Goal: Task Accomplishment & Management: Use online tool/utility

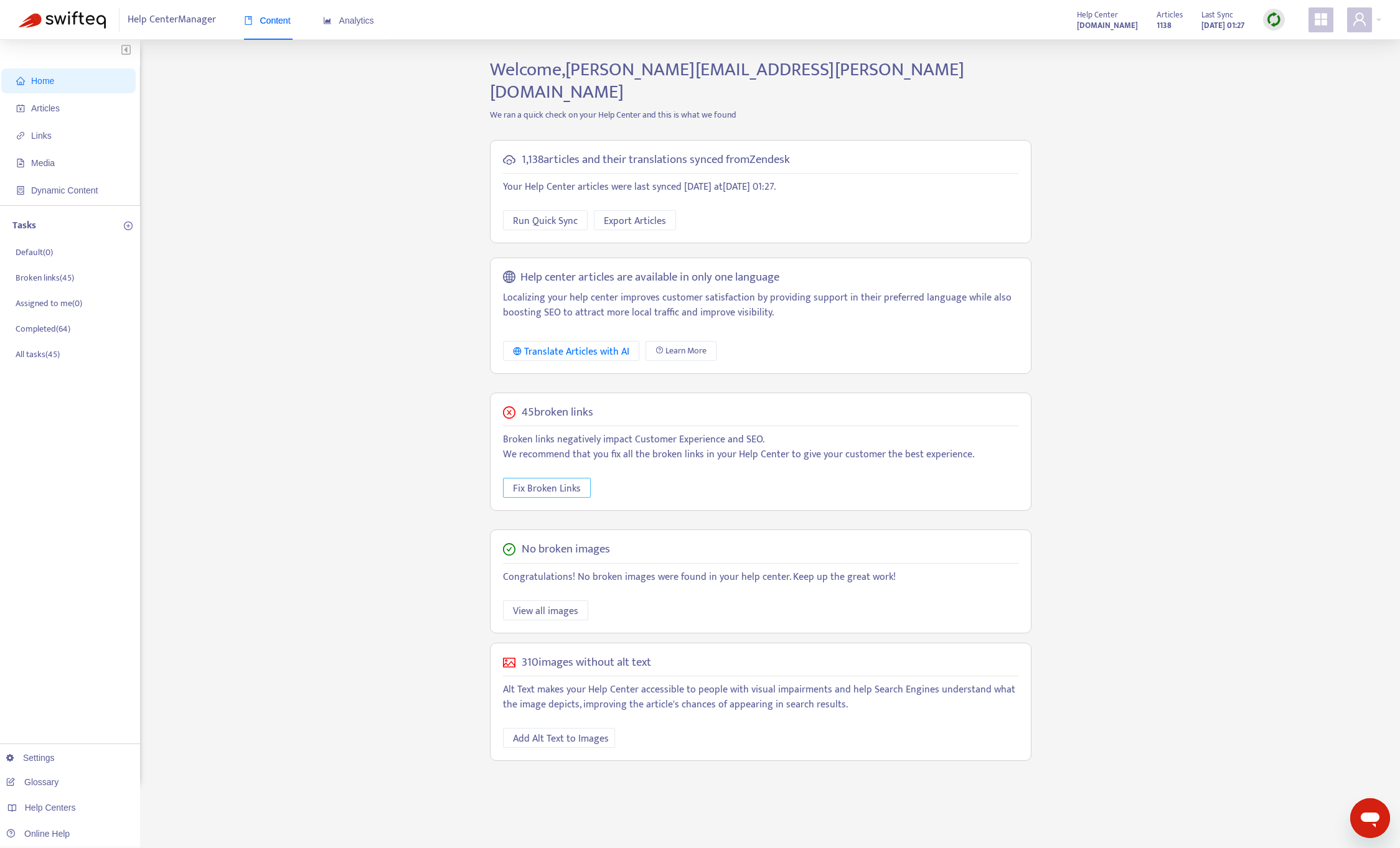
click at [558, 481] on span "Fix Broken Links" at bounding box center [547, 488] width 67 height 15
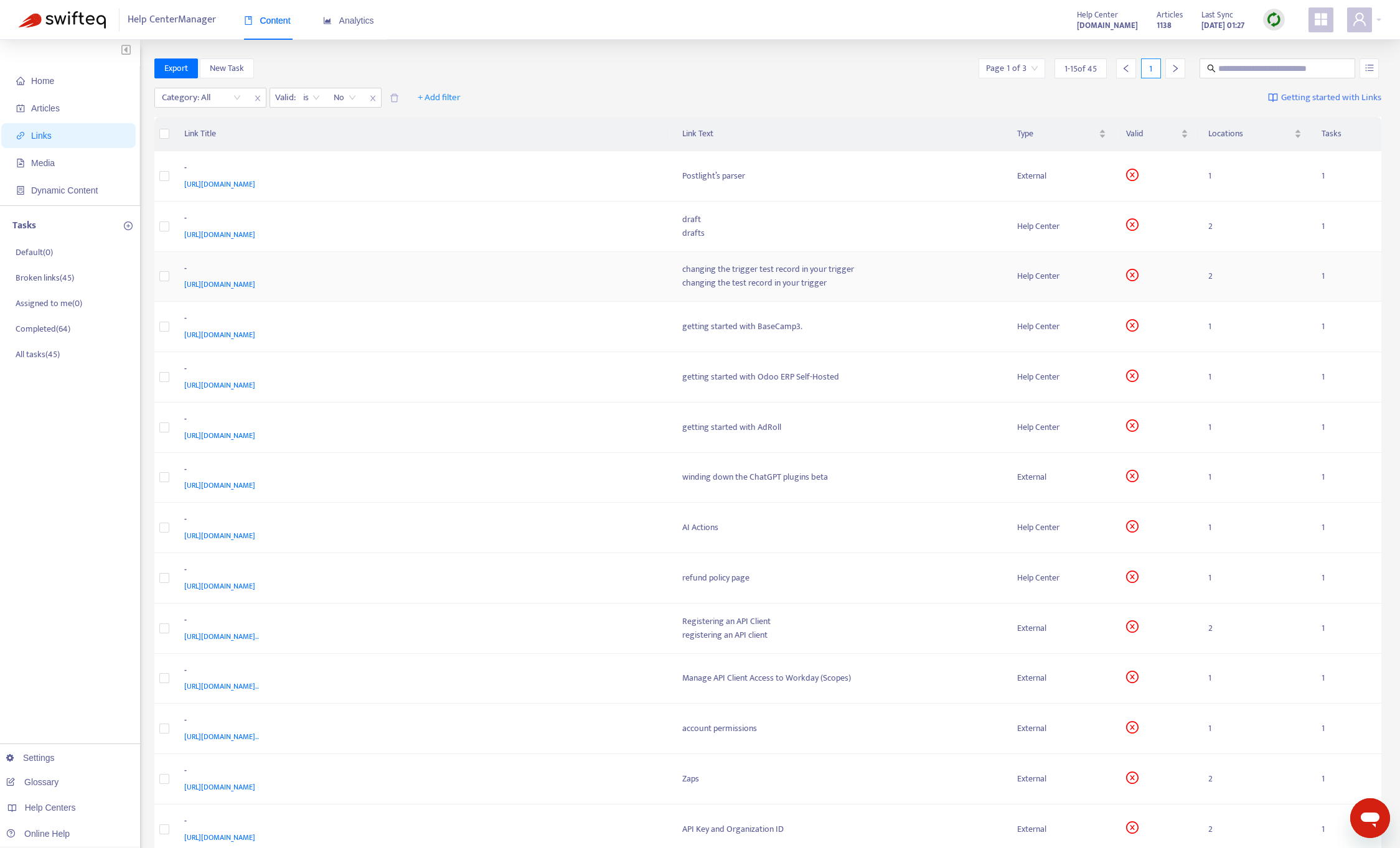
click at [255, 287] on span "[URL][DOMAIN_NAME]" at bounding box center [220, 284] width 71 height 12
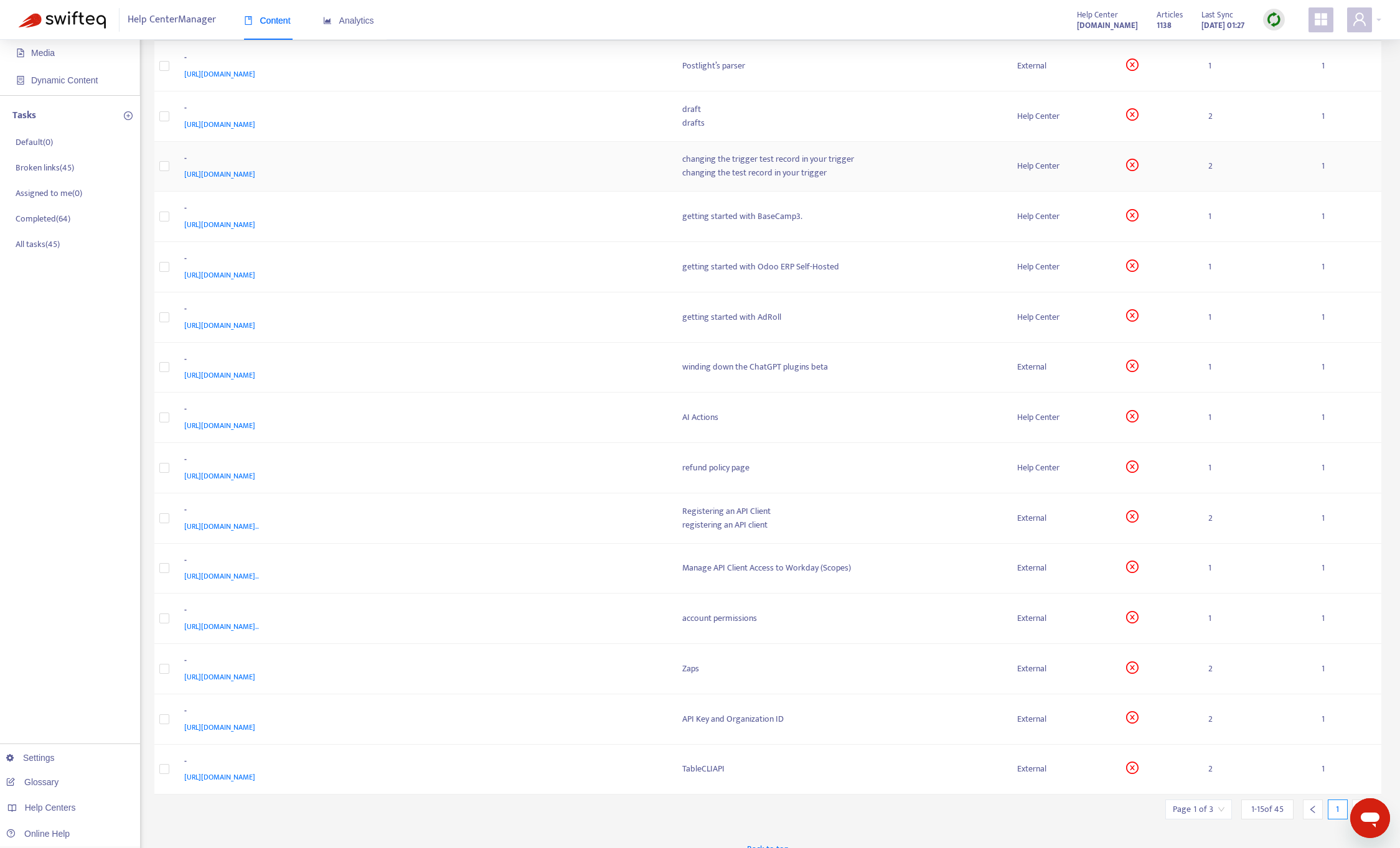
scroll to position [126, 0]
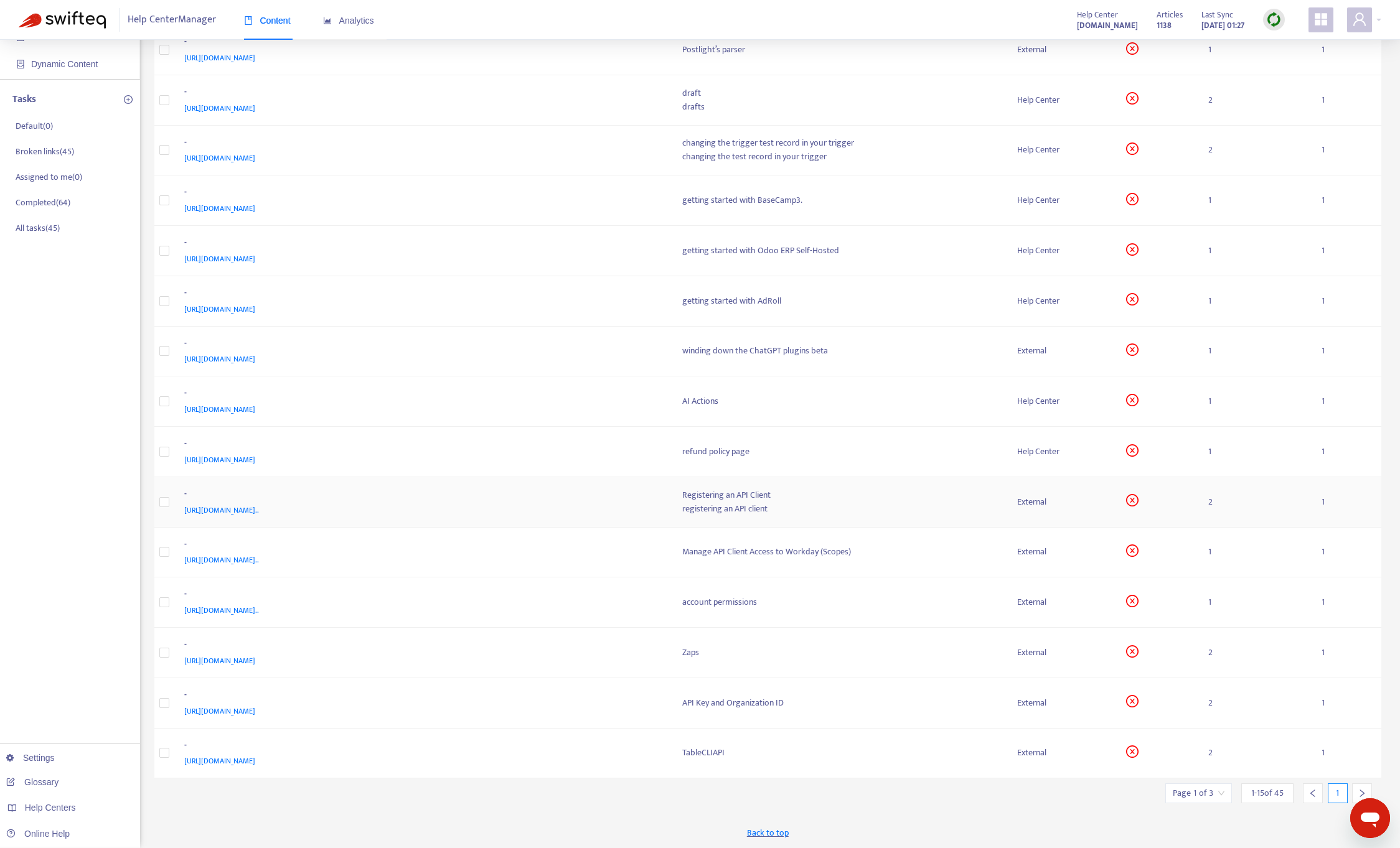
click at [259, 511] on span "[URL][DOMAIN_NAME].." at bounding box center [221, 510] width 75 height 12
click at [249, 762] on span "[URL][DOMAIN_NAME]" at bounding box center [220, 760] width 71 height 12
click at [660, 741] on div "- [URL][DOMAIN_NAME]" at bounding box center [423, 753] width 478 height 30
click at [1261, 758] on body "Help Center Manager Content Analytics Help Center [DOMAIN_NAME] Articles 1138 L…" at bounding box center [700, 361] width 1400 height 974
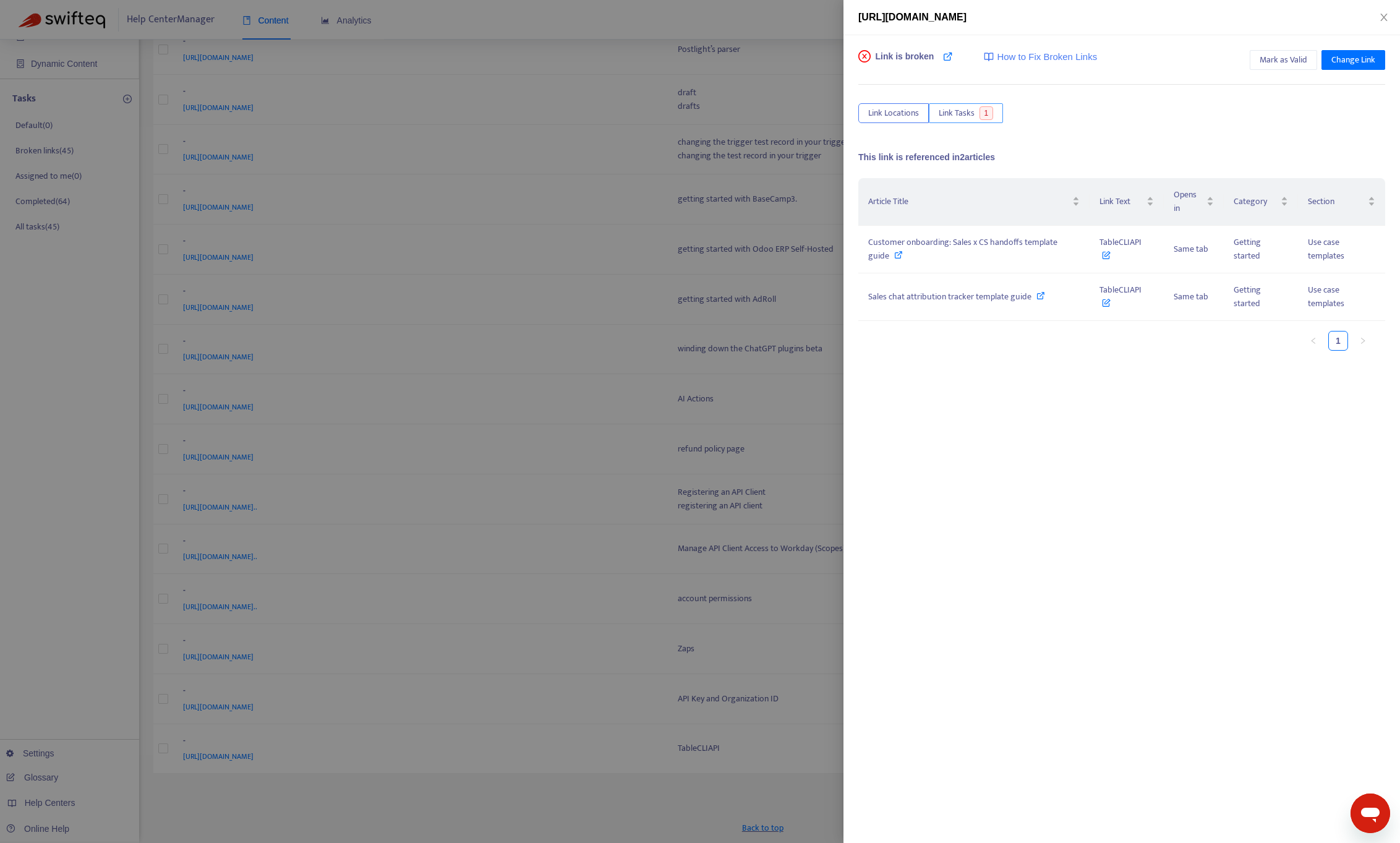
click at [964, 108] on span "Link Tasks" at bounding box center [957, 113] width 36 height 14
click at [1190, 234] on td "[URL][DOMAIN_NAME]" at bounding box center [1273, 234] width 223 height 34
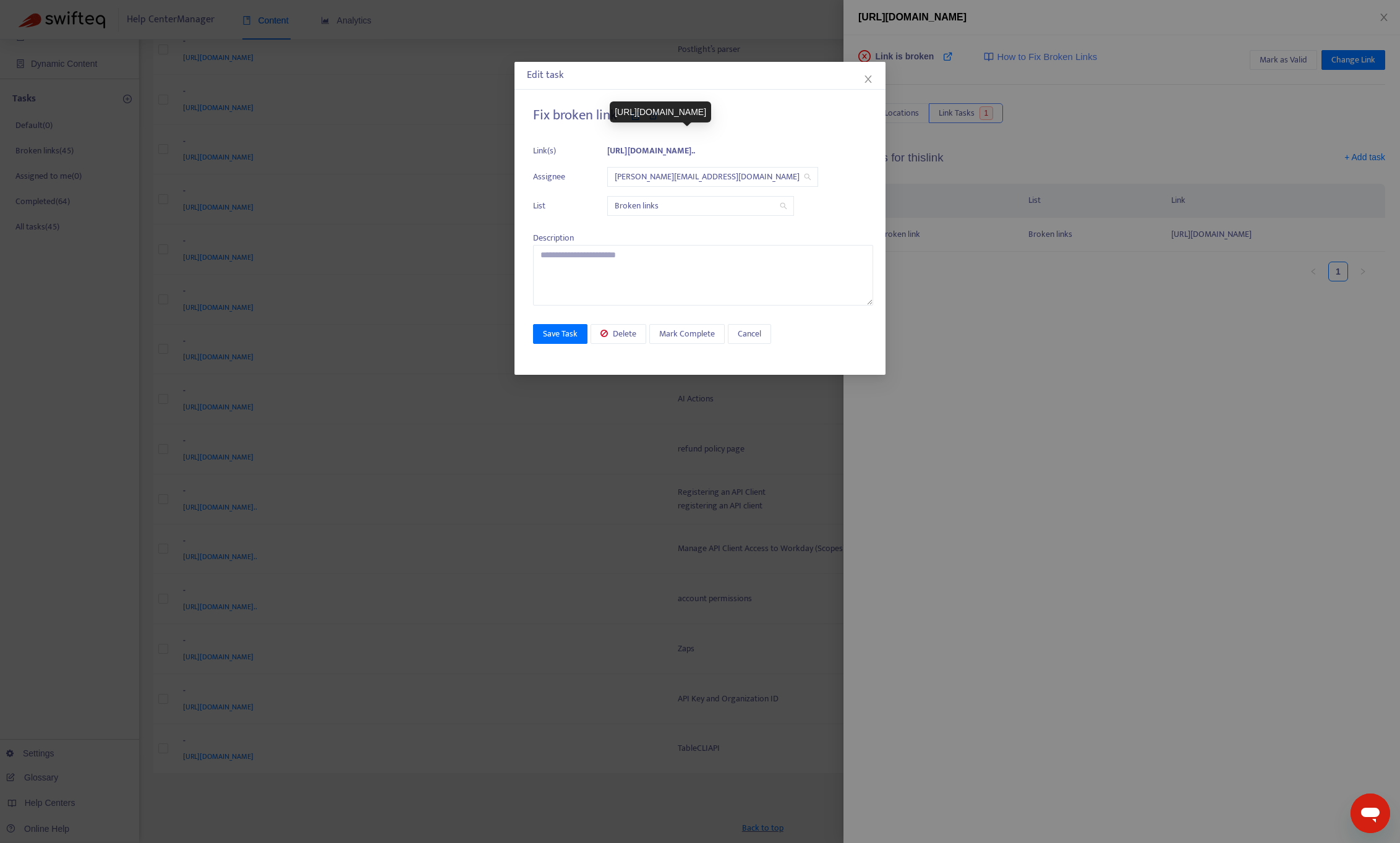
click at [671, 151] on b "[URL][DOMAIN_NAME].." at bounding box center [651, 151] width 88 height 14
click at [753, 332] on span "Cancel" at bounding box center [749, 334] width 24 height 14
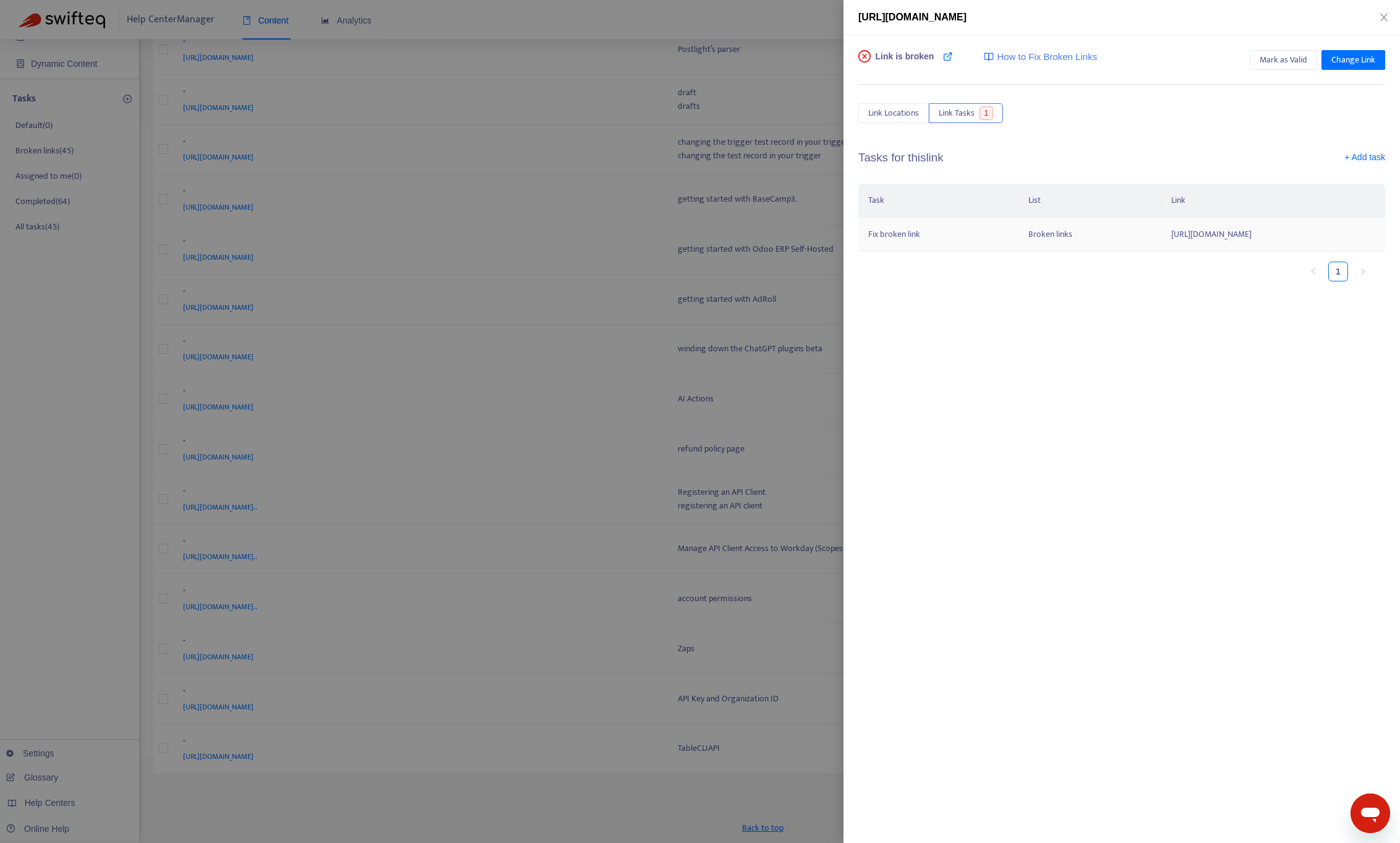
click at [904, 228] on td "Fix broken link" at bounding box center [938, 234] width 160 height 34
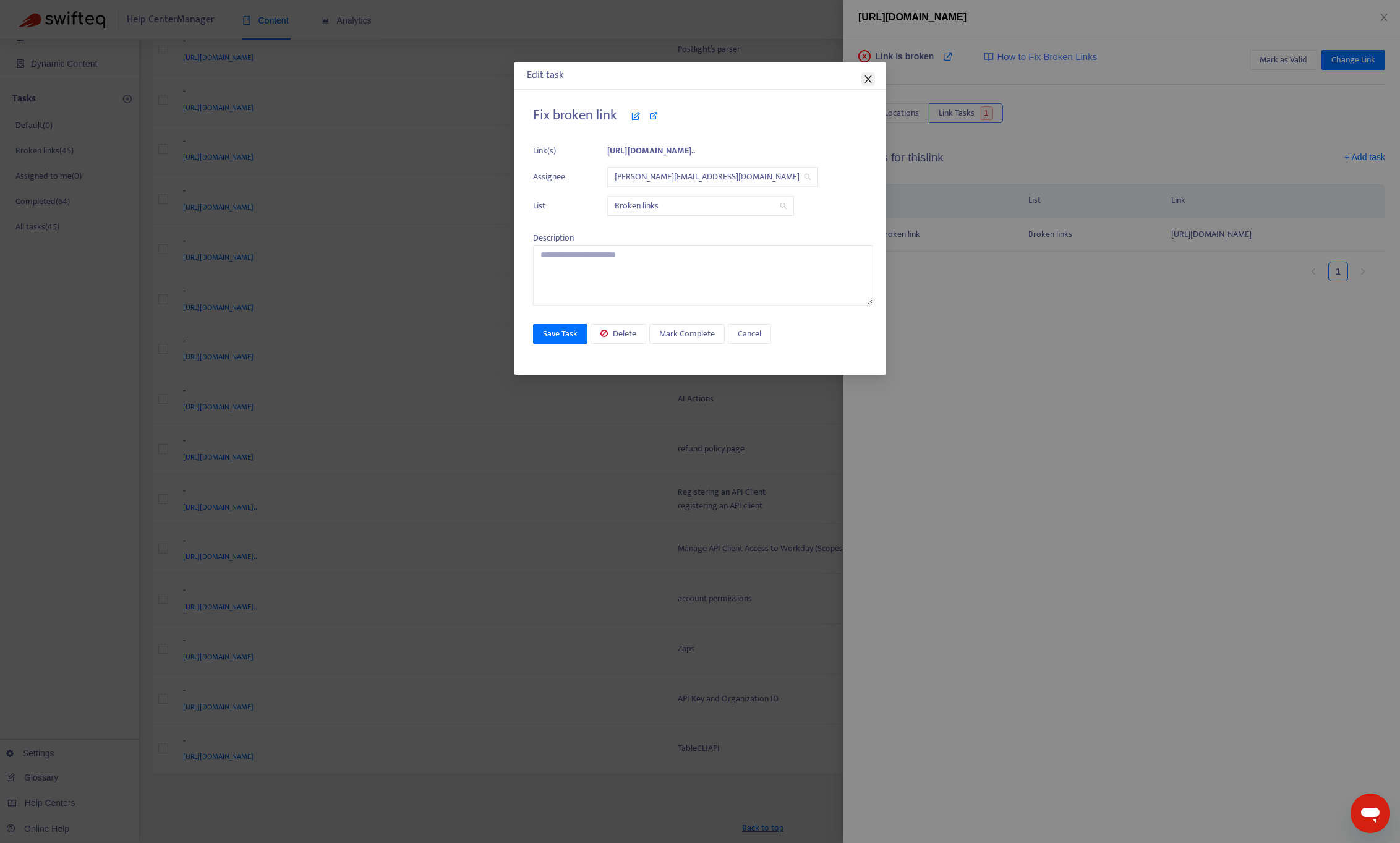
click at [869, 82] on icon "close" at bounding box center [868, 79] width 10 height 10
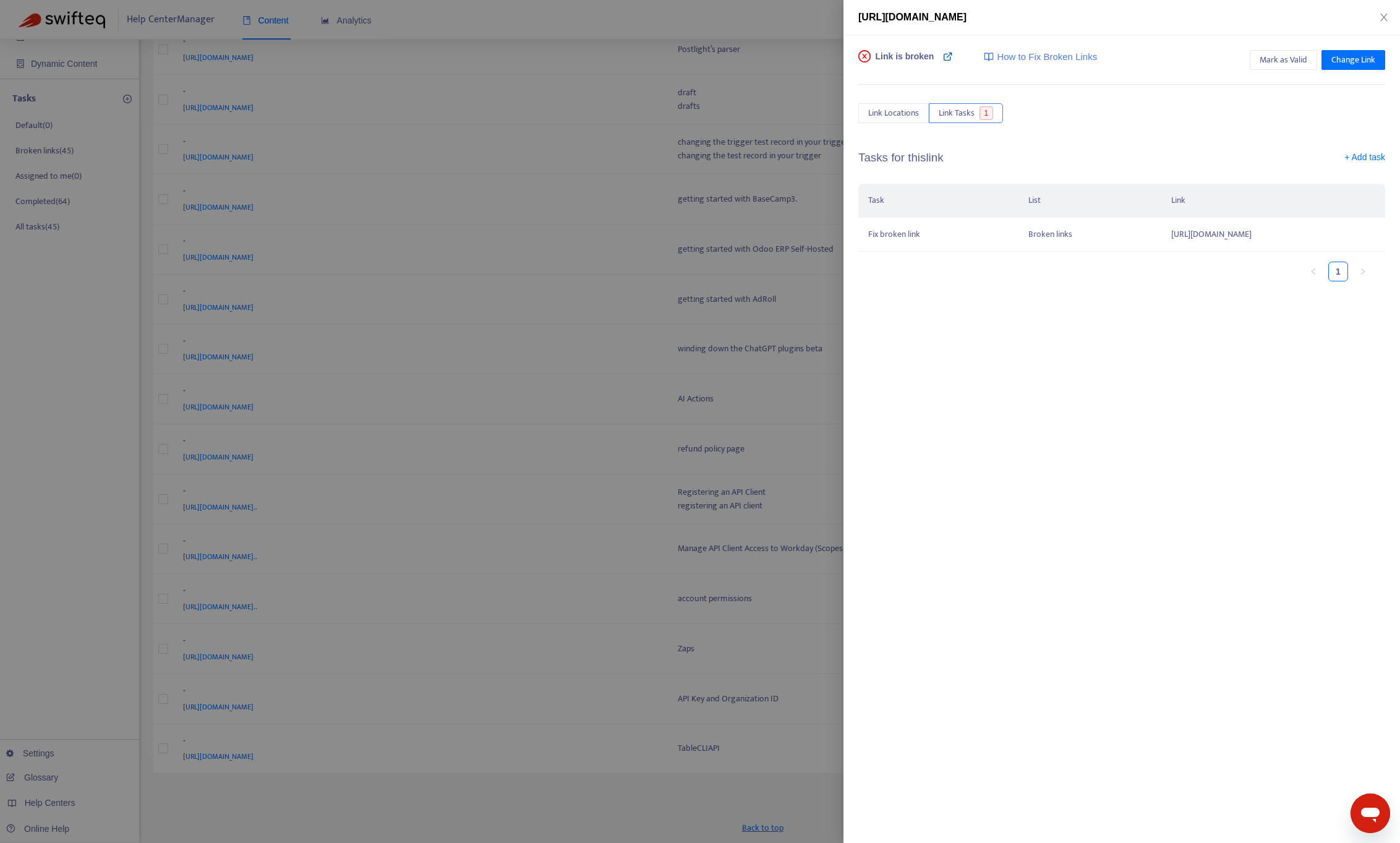
click at [947, 55] on icon at bounding box center [948, 56] width 10 height 10
click at [901, 107] on span "Link Locations" at bounding box center [893, 113] width 50 height 14
click at [549, 78] on div at bounding box center [700, 421] width 1400 height 843
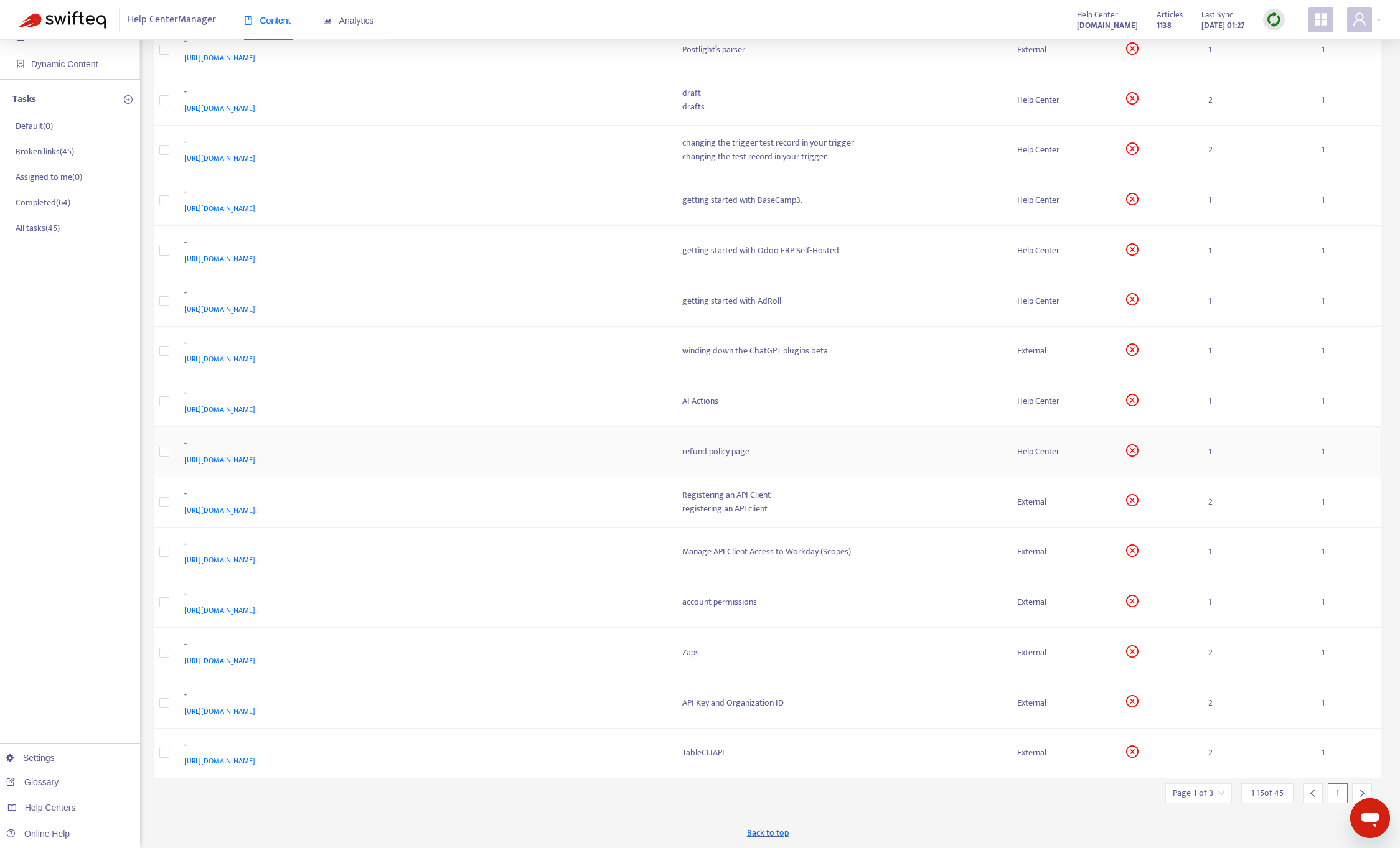
click at [1331, 452] on td "1" at bounding box center [1346, 451] width 70 height 50
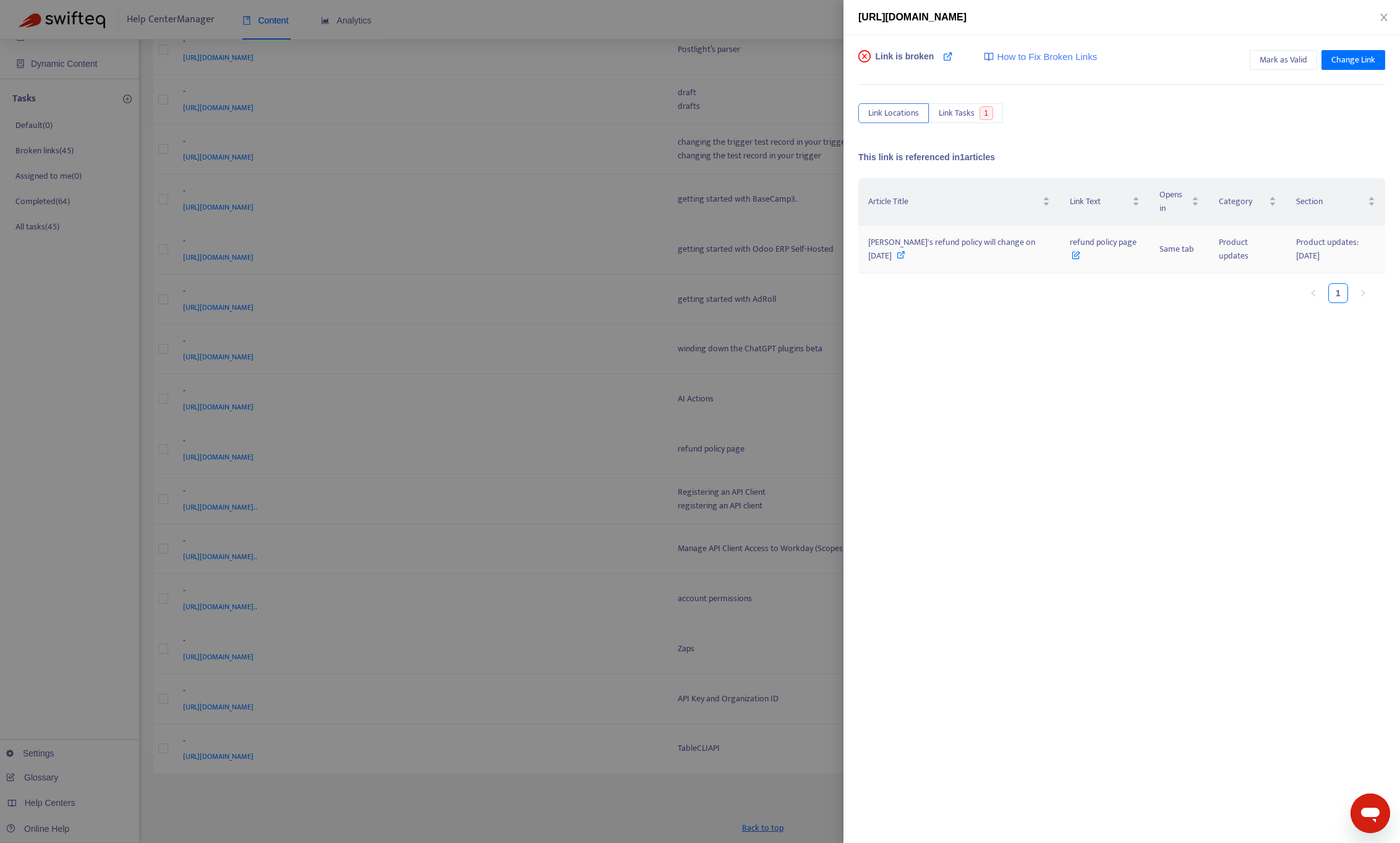
click at [1071, 252] on icon at bounding box center [1076, 252] width 9 height 14
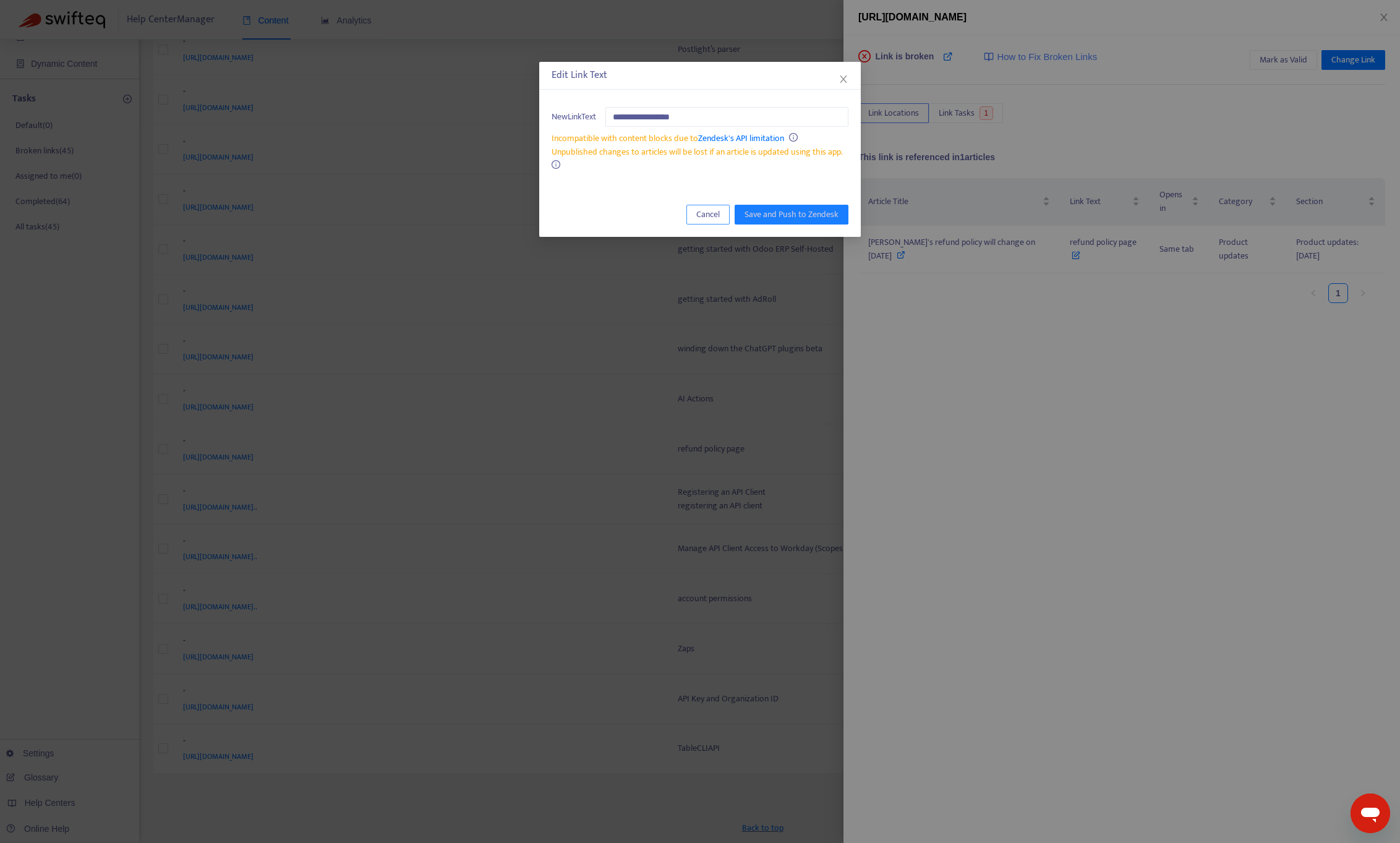
click at [712, 211] on span "Cancel" at bounding box center [708, 214] width 24 height 14
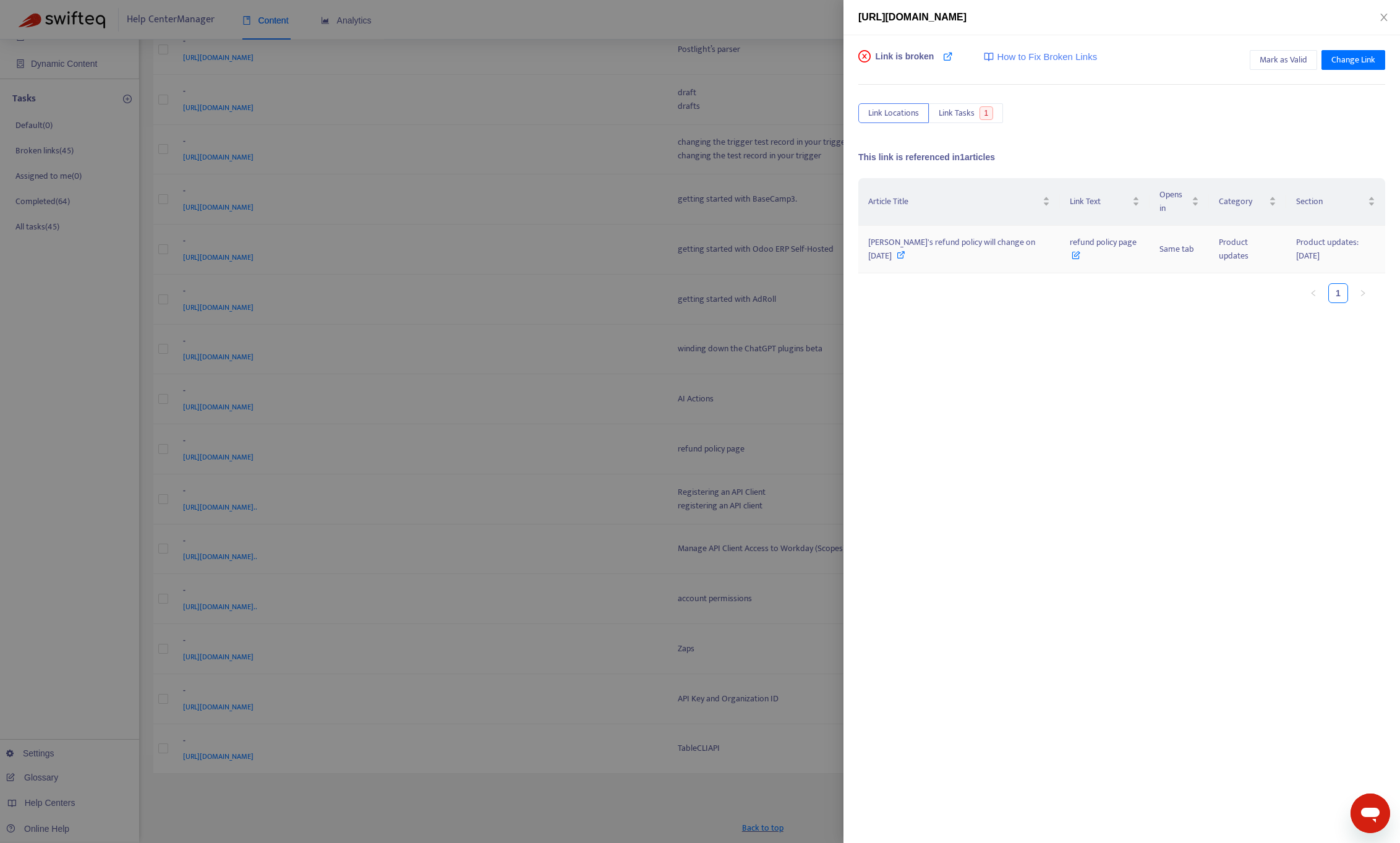
click at [1235, 245] on td "Product updates" at bounding box center [1247, 250] width 77 height 48
click at [1334, 64] on span "Change Link" at bounding box center [1352, 60] width 44 height 14
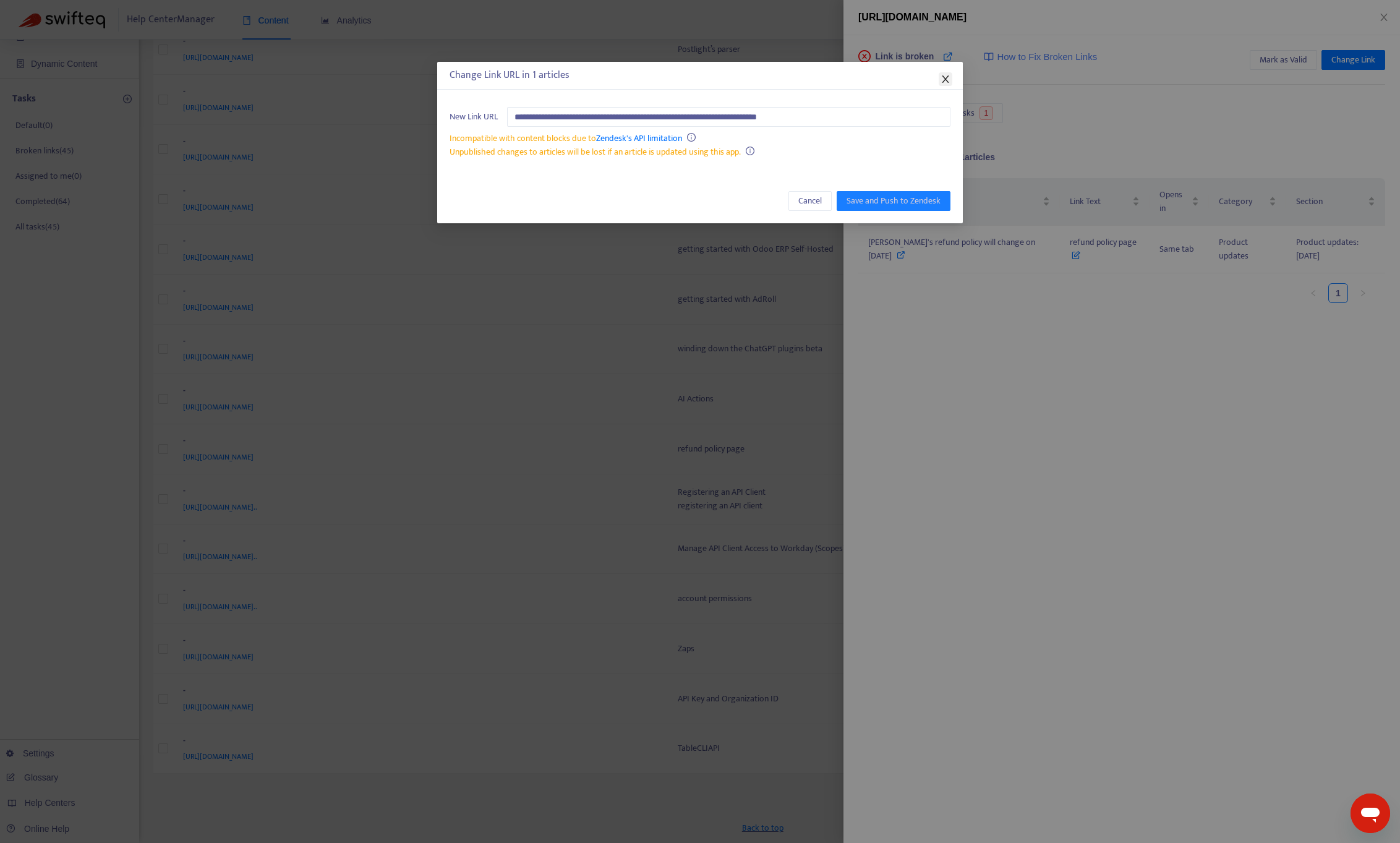
click at [947, 72] on button "Close" at bounding box center [945, 79] width 14 height 14
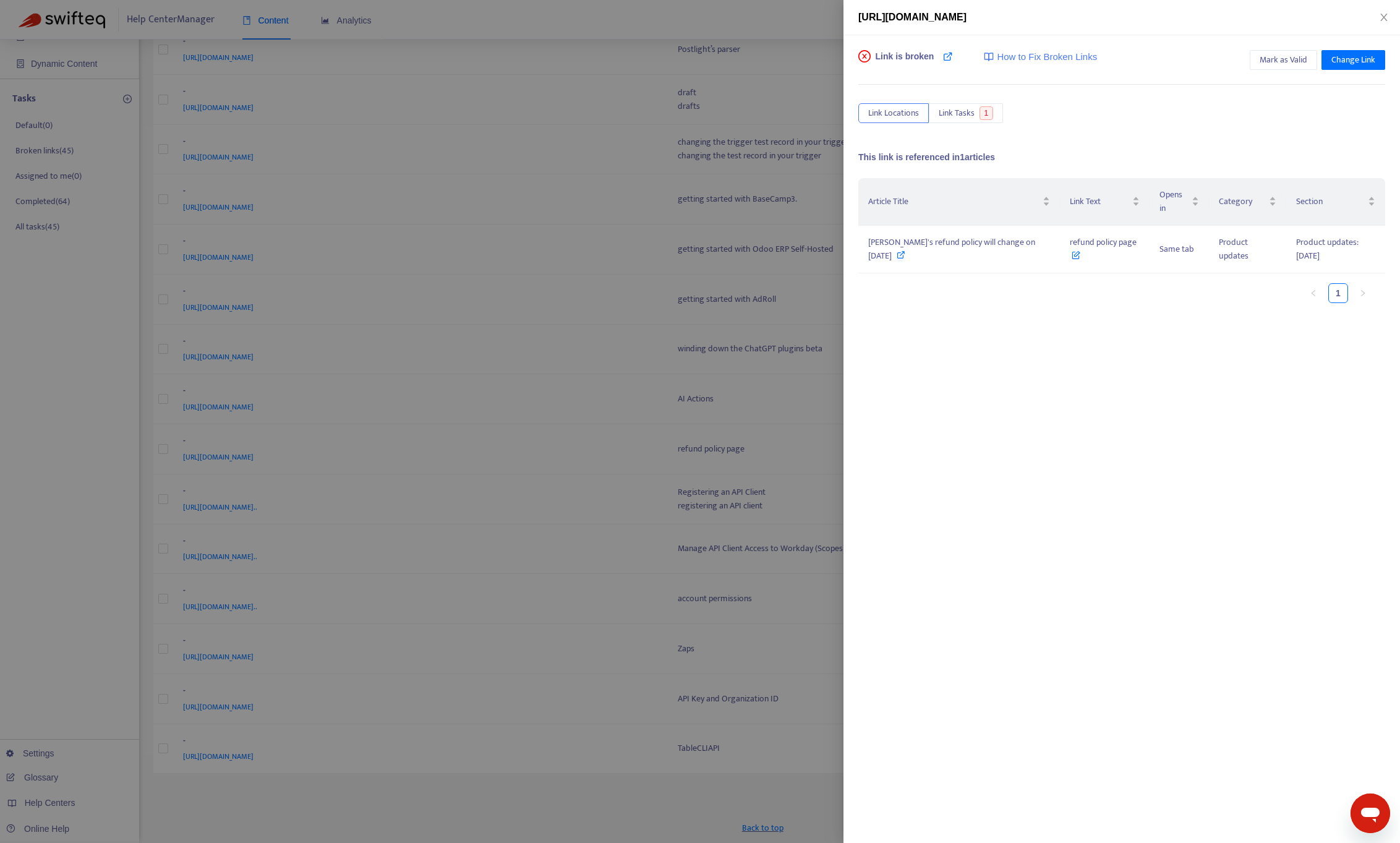
click at [584, 622] on div at bounding box center [700, 421] width 1400 height 843
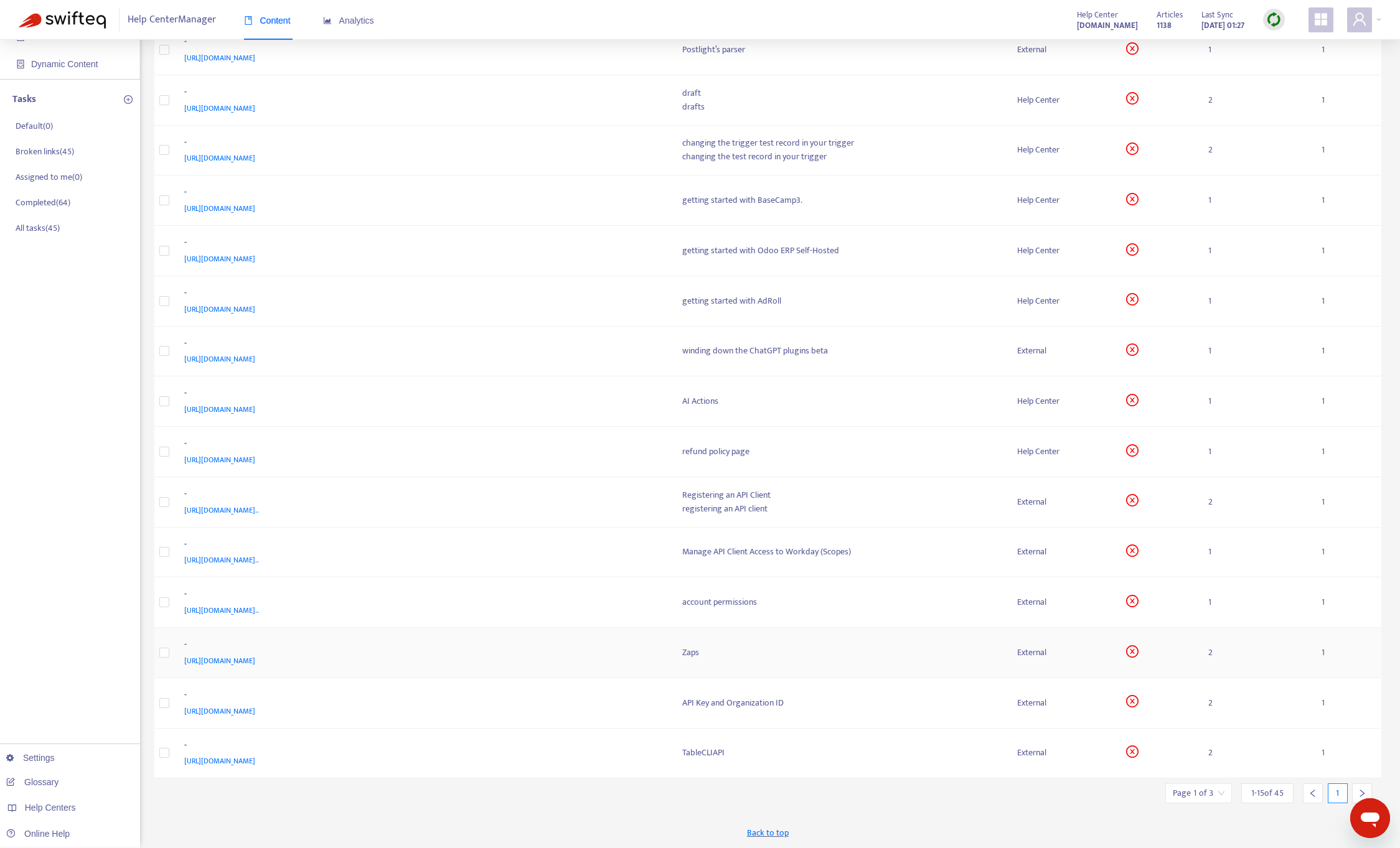
click at [255, 659] on span "[URL][DOMAIN_NAME]" at bounding box center [220, 660] width 71 height 12
click at [255, 456] on span "[URL][DOMAIN_NAME]" at bounding box center [220, 459] width 71 height 12
click at [1041, 448] on div "Help Center" at bounding box center [1061, 451] width 89 height 14
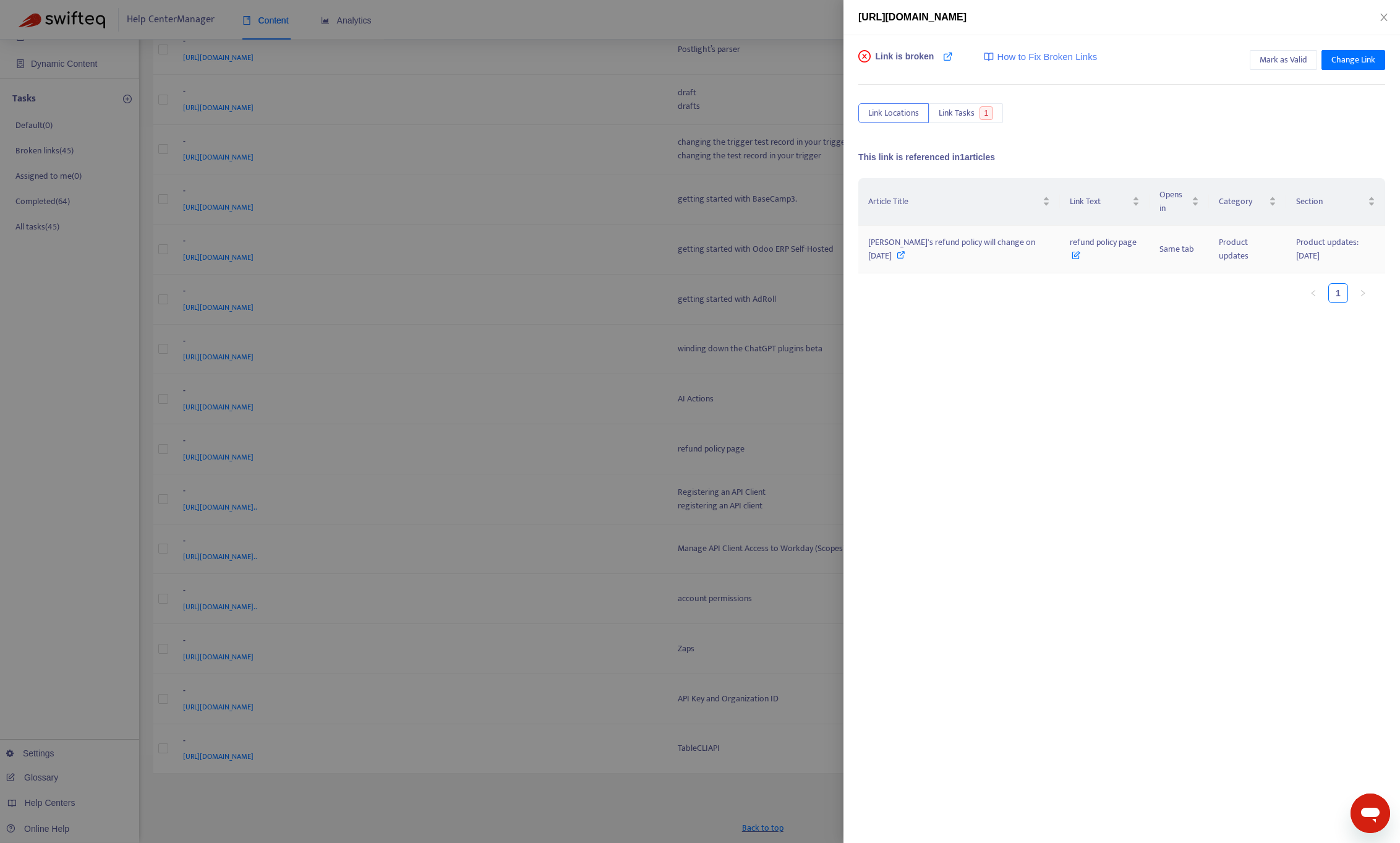
click at [1071, 253] on icon at bounding box center [1076, 252] width 9 height 14
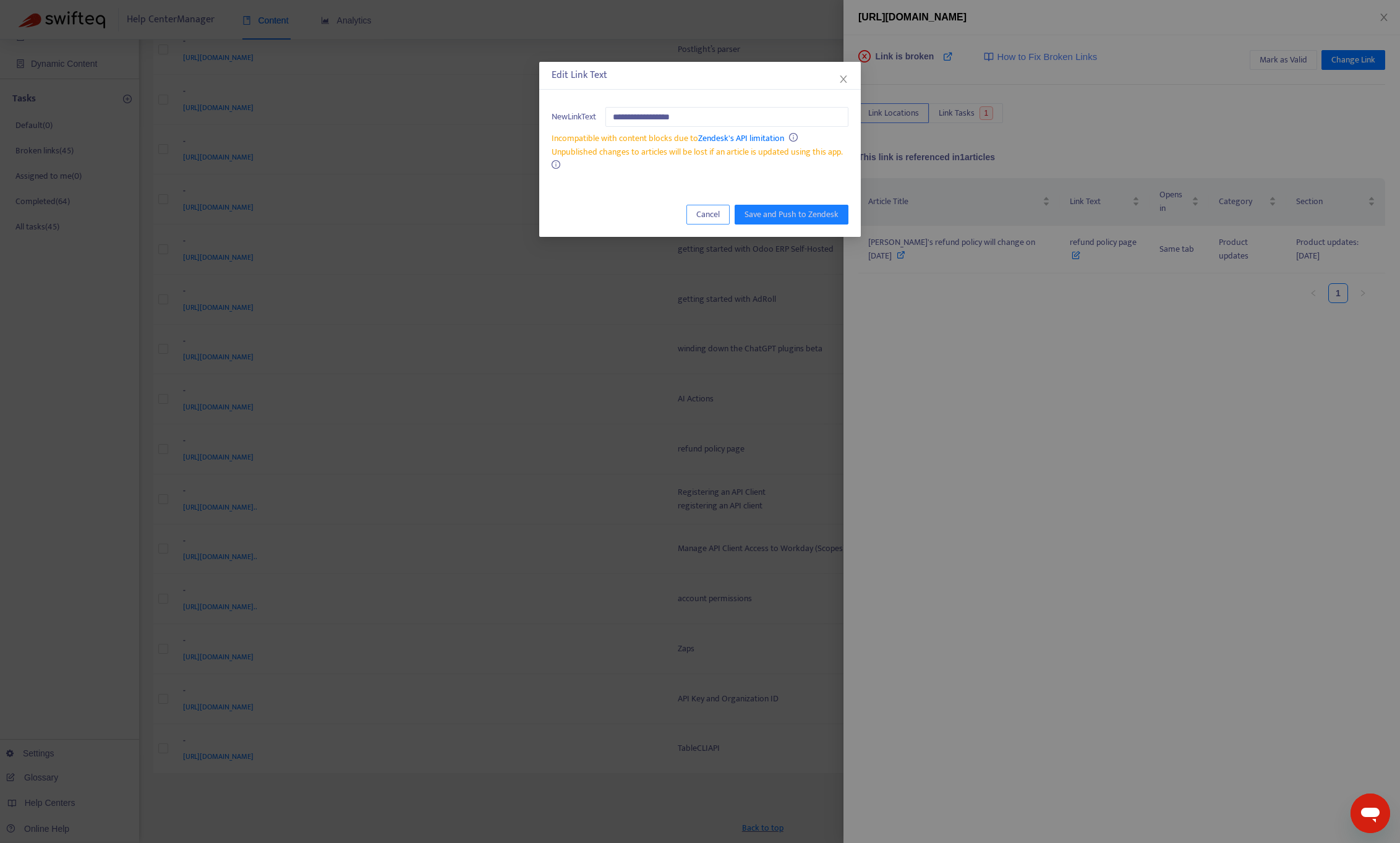
click at [711, 220] on span "Cancel" at bounding box center [708, 214] width 24 height 14
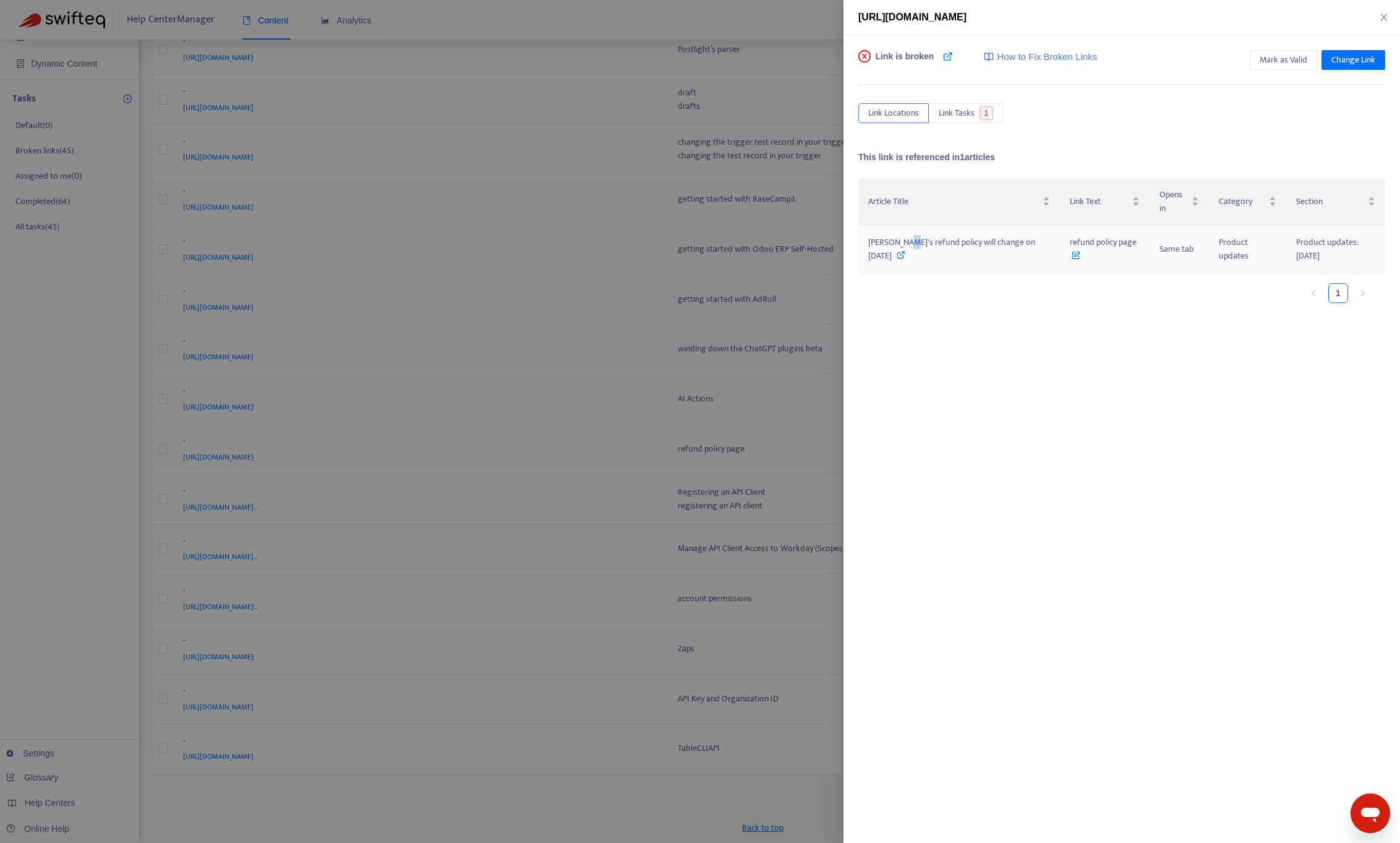
click at [903, 235] on span "[PERSON_NAME]'s refund policy will change on [DATE]" at bounding box center [952, 249] width 167 height 28
click at [630, 430] on div at bounding box center [700, 421] width 1400 height 843
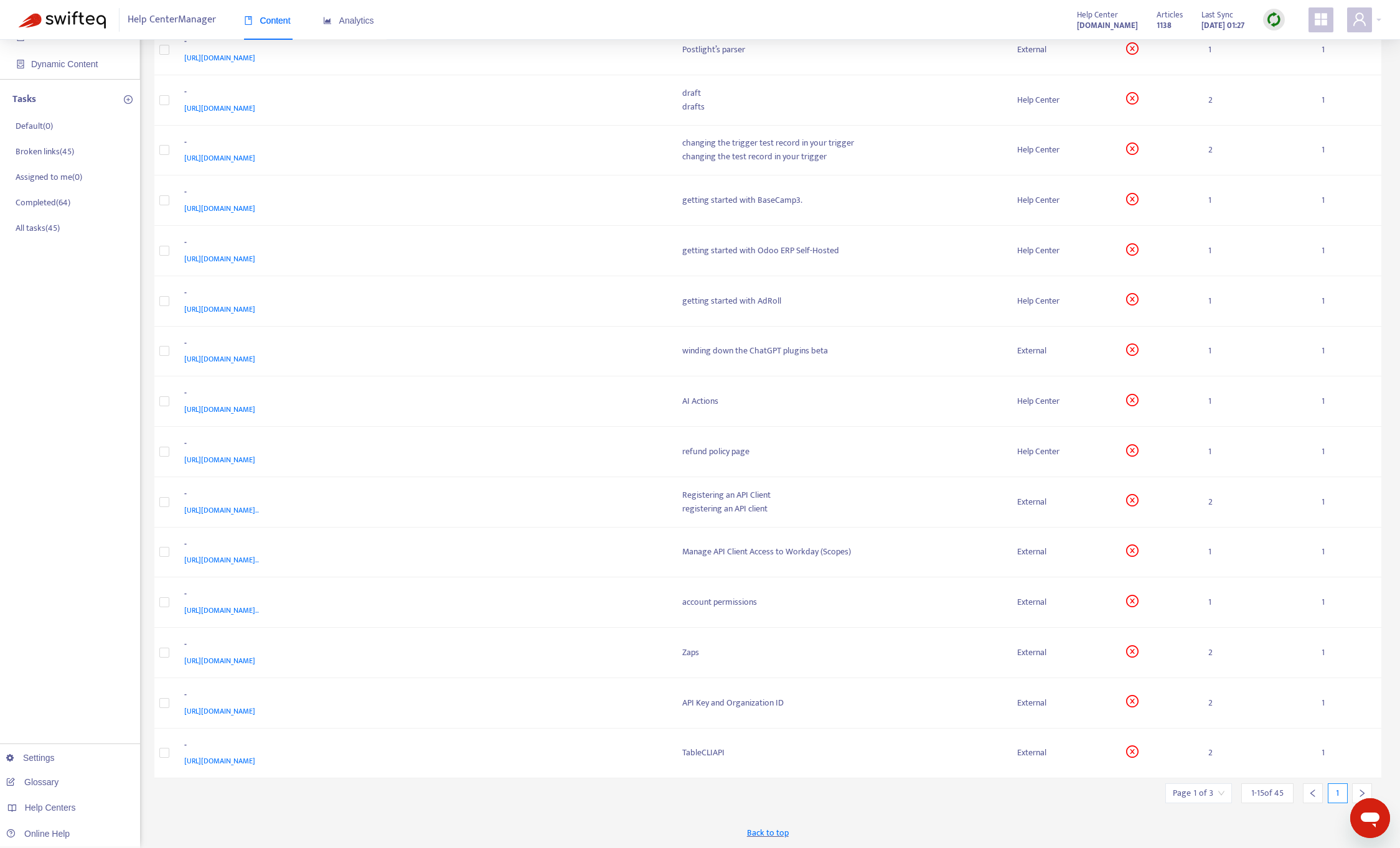
click at [1367, 787] on div at bounding box center [1362, 793] width 20 height 20
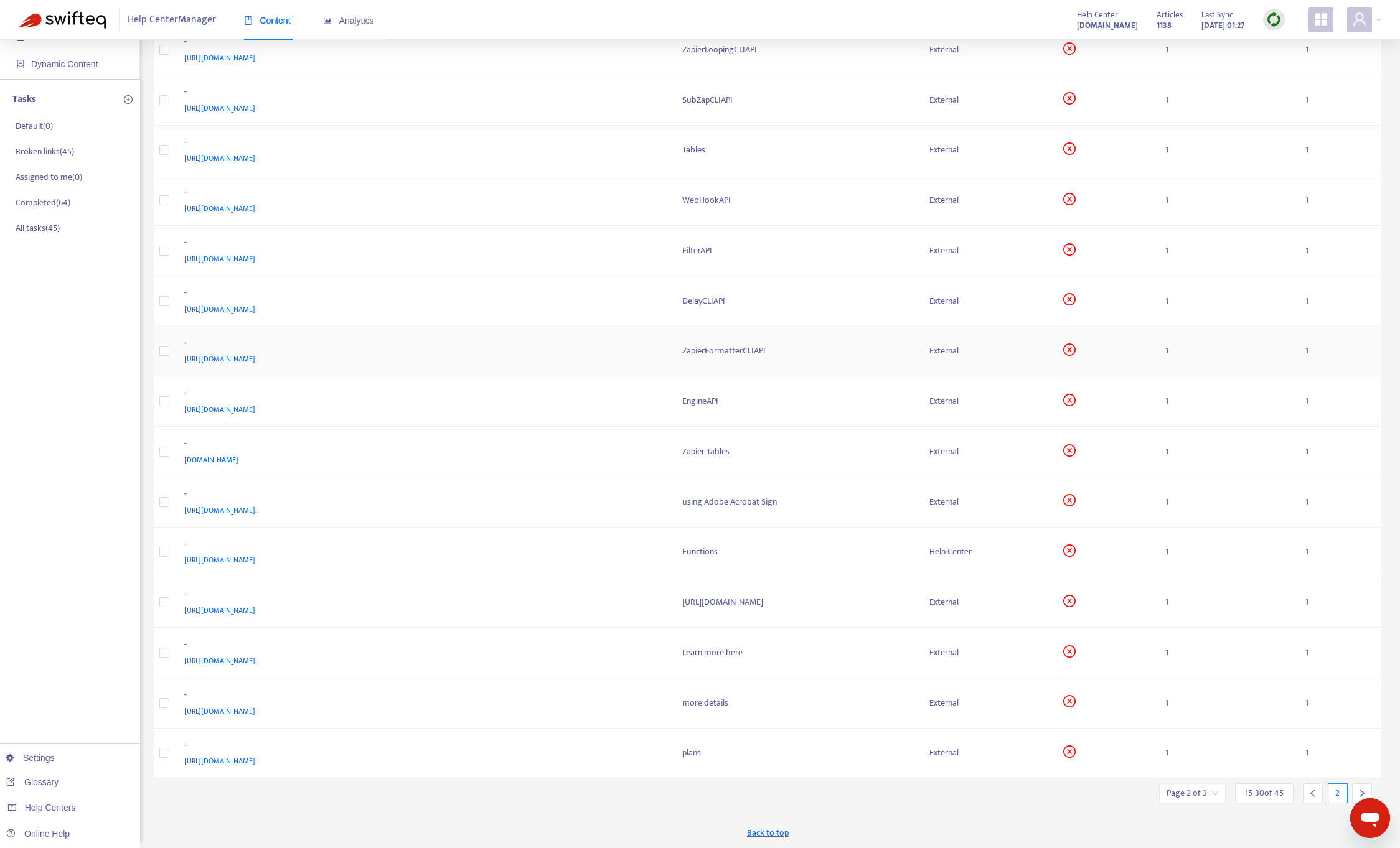
click at [1277, 329] on td "1" at bounding box center [1225, 351] width 139 height 50
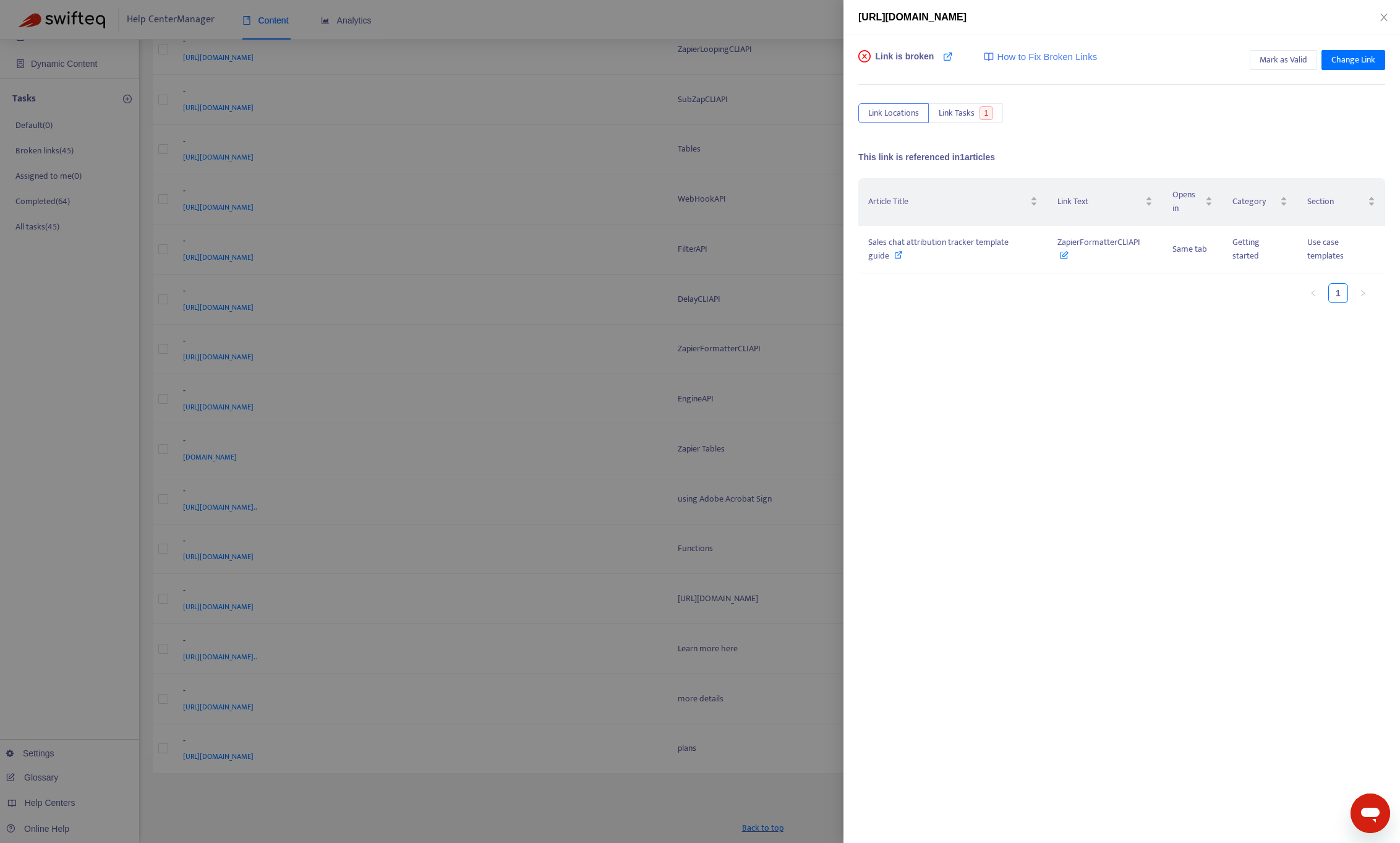
click at [477, 255] on div at bounding box center [700, 421] width 1400 height 843
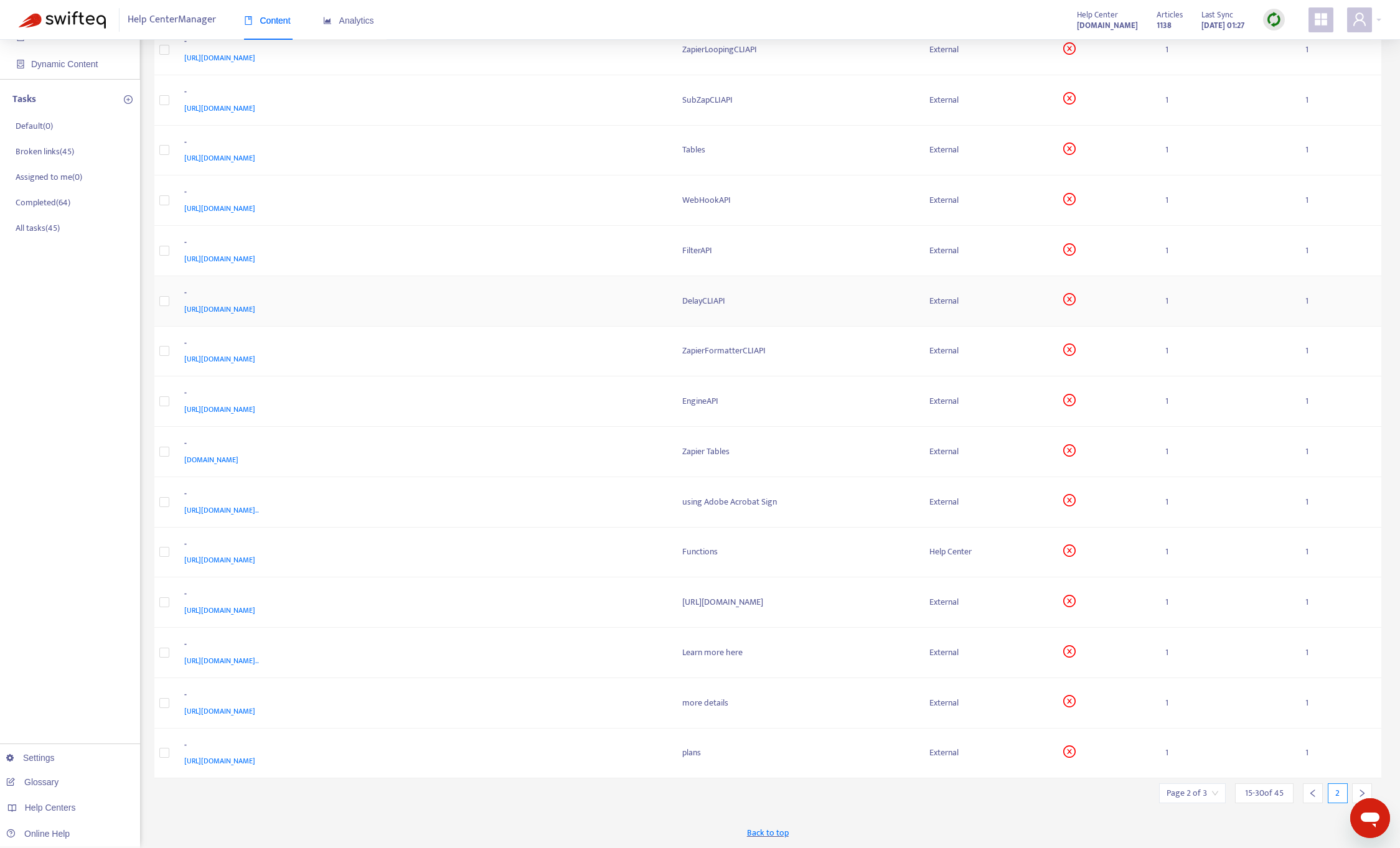
click at [1239, 292] on td "1" at bounding box center [1225, 301] width 139 height 50
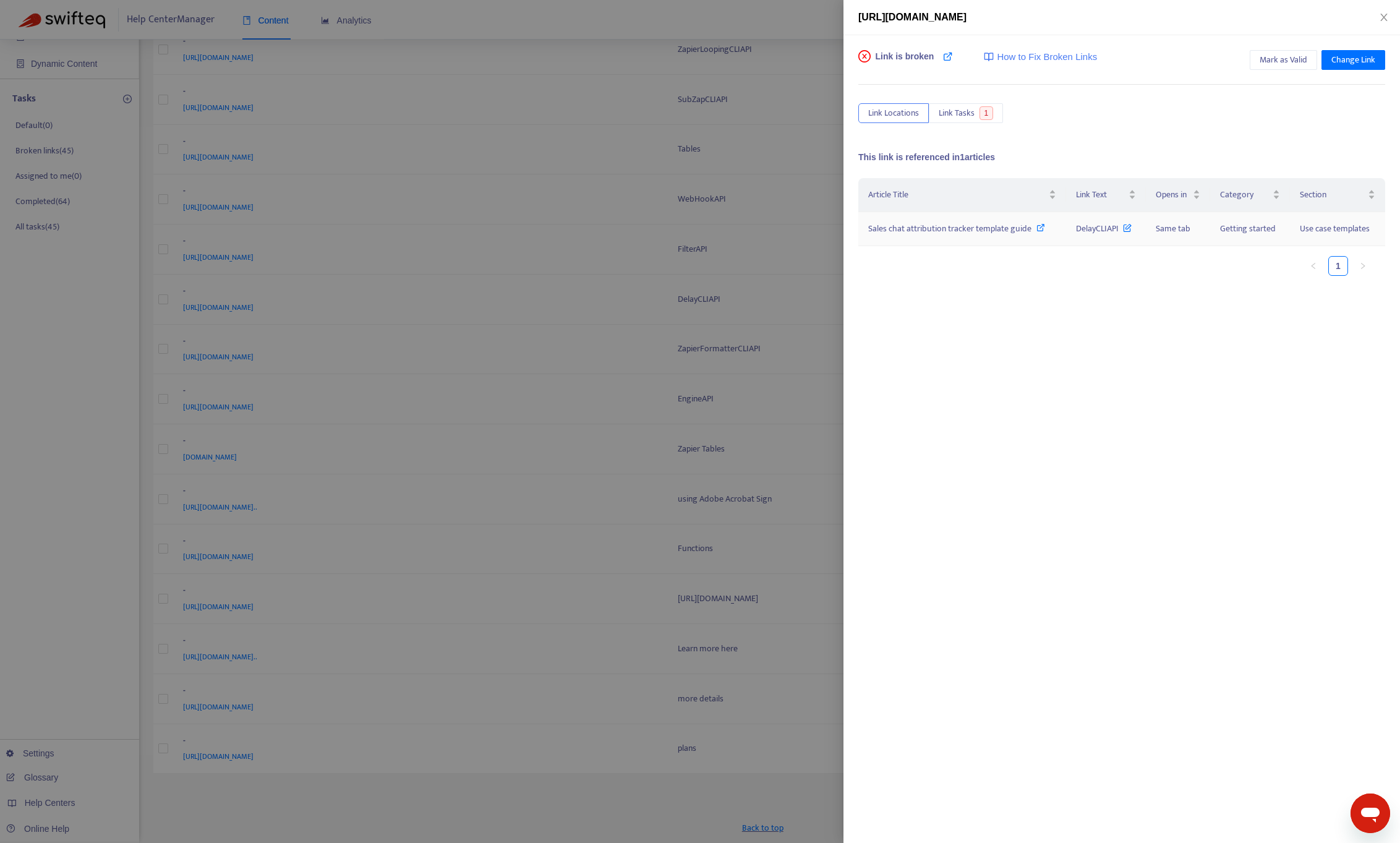
click at [927, 226] on span "Sales chat attribution tracker template guide" at bounding box center [949, 229] width 163 height 14
click at [539, 364] on div at bounding box center [700, 421] width 1400 height 843
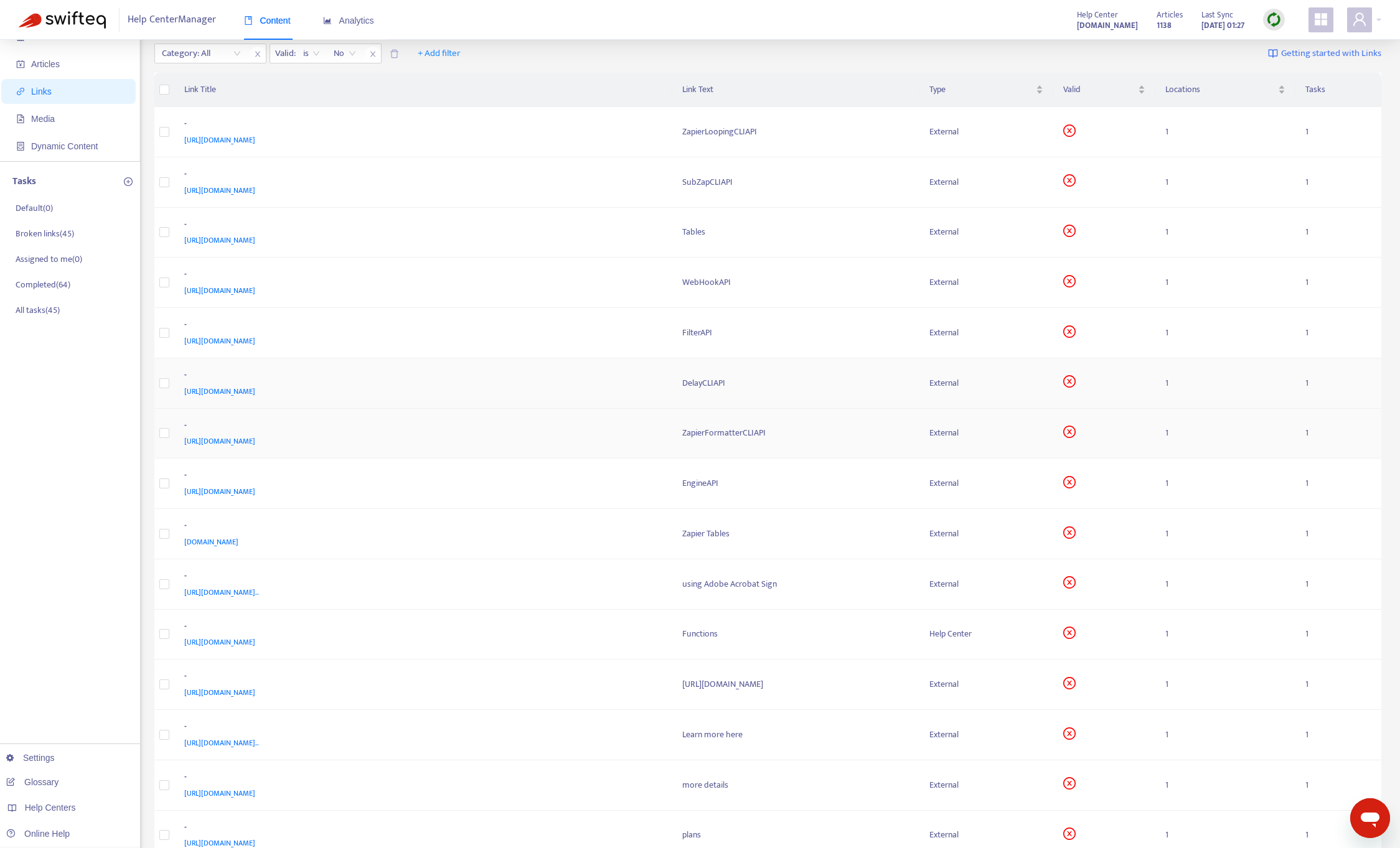
scroll to position [0, 0]
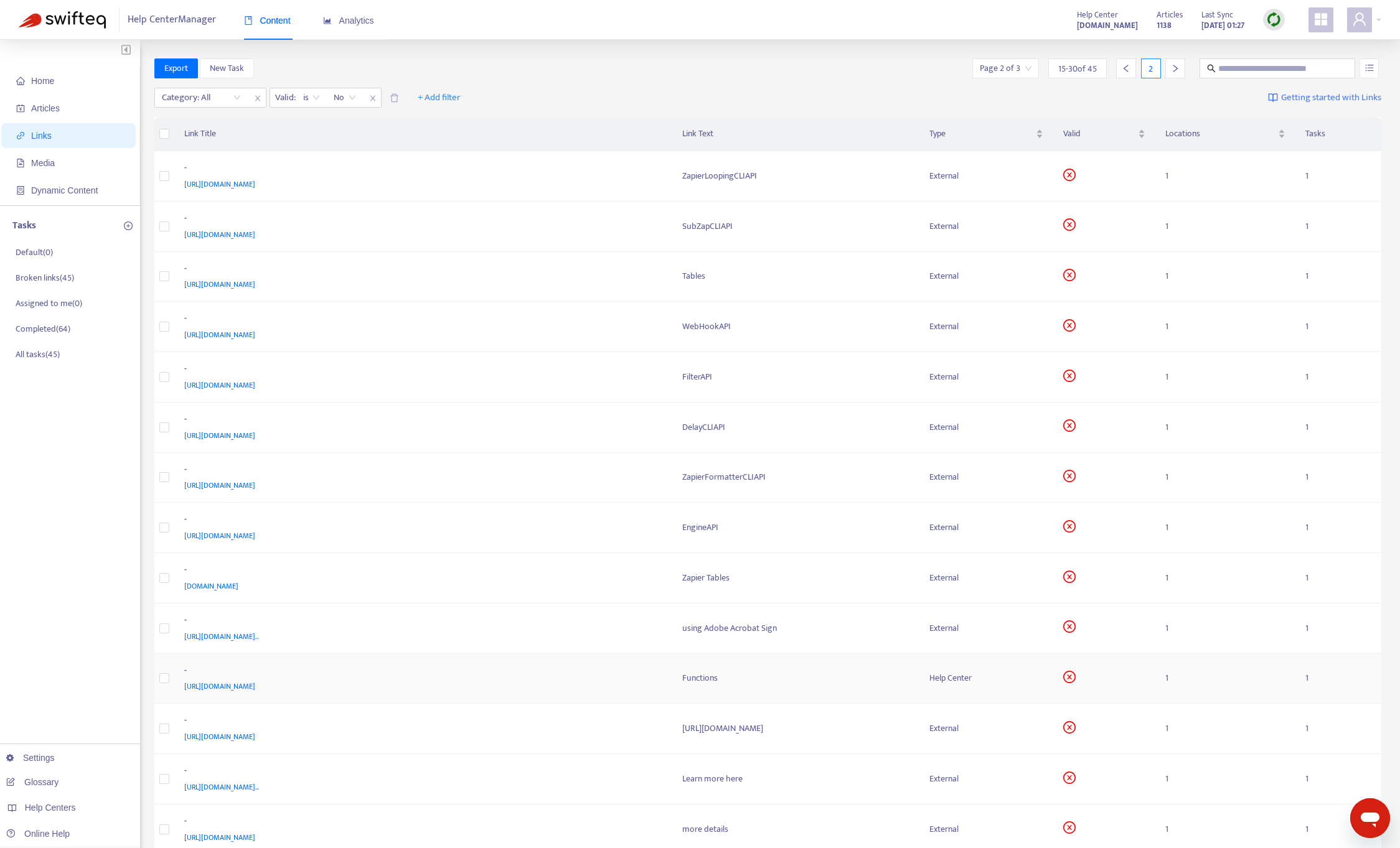
click at [1341, 656] on td "1" at bounding box center [1338, 678] width 86 height 50
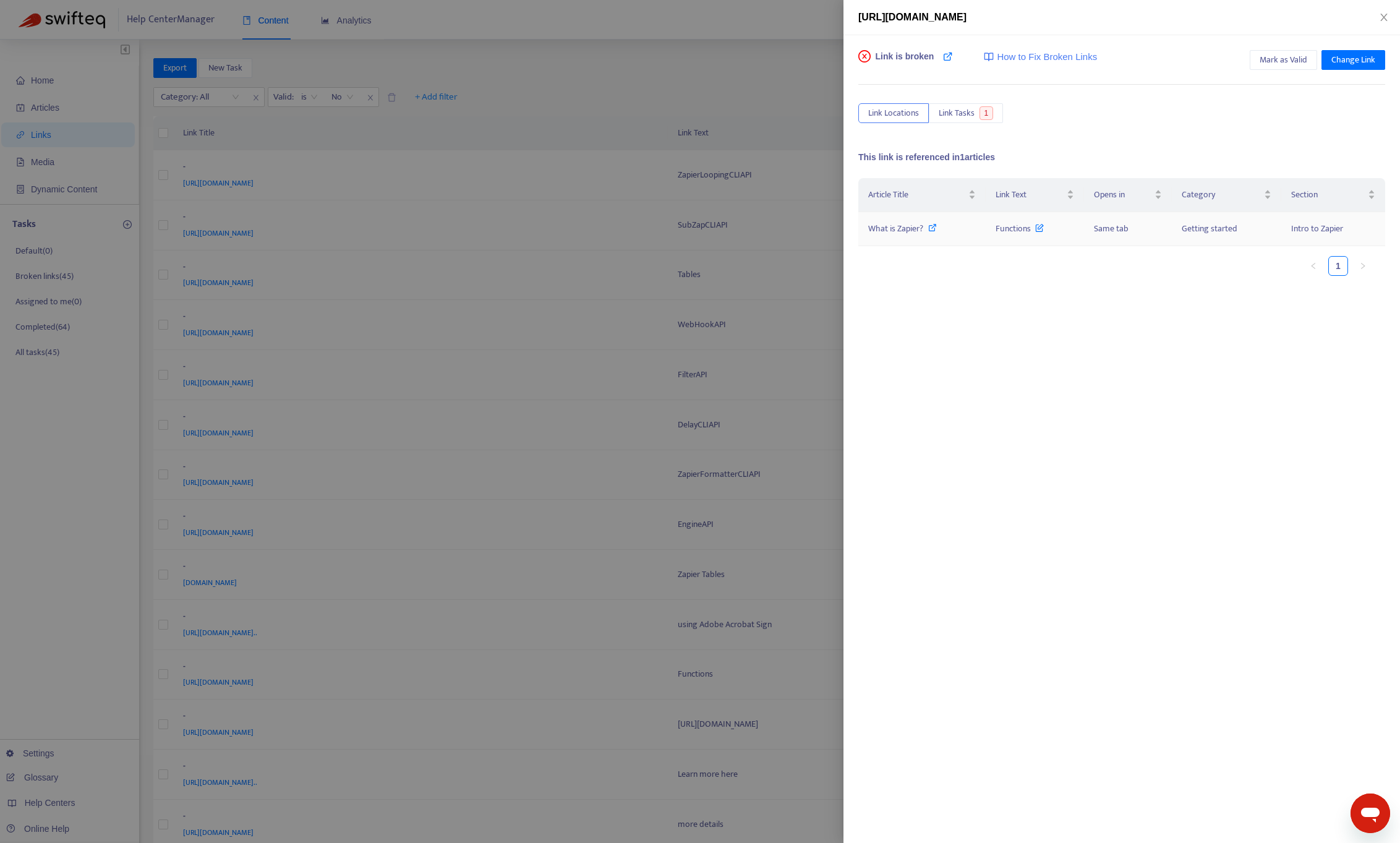
click at [1308, 229] on span "Intro to Zapier" at bounding box center [1317, 229] width 52 height 14
click at [1351, 61] on span "Change Link" at bounding box center [1352, 60] width 44 height 14
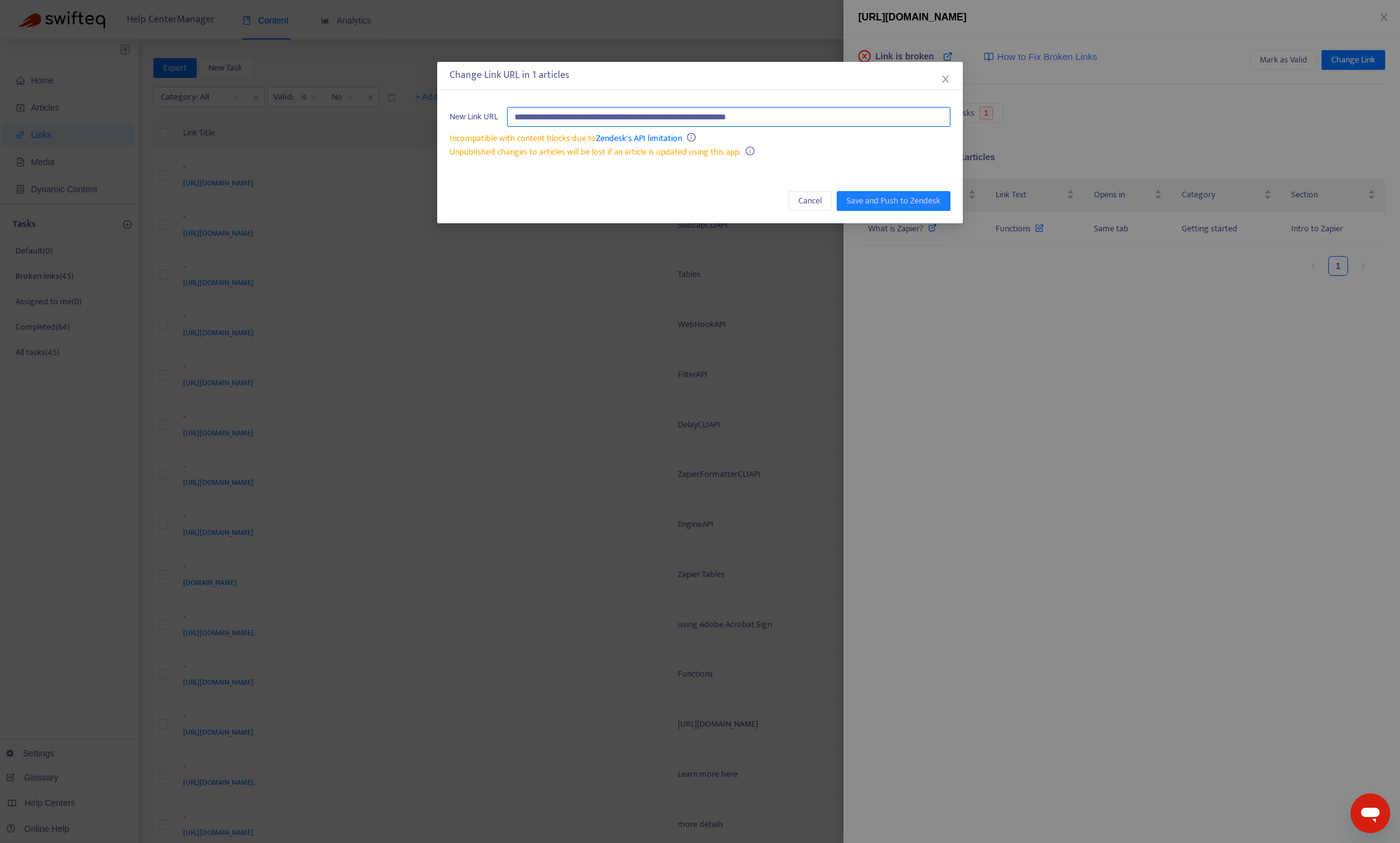
click at [531, 116] on input "**********" at bounding box center [728, 116] width 443 height 19
paste input "text"
type input "**********"
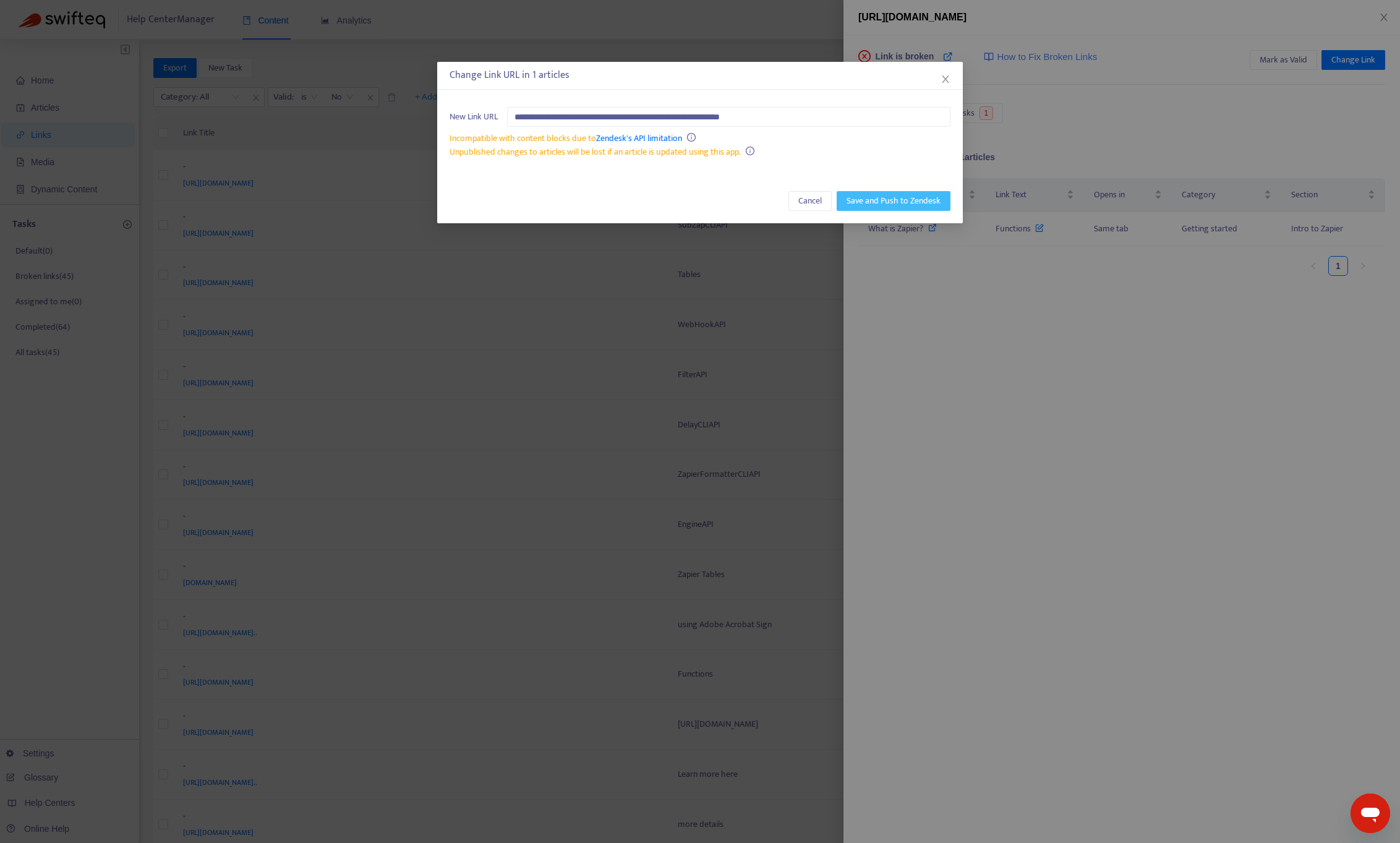
click at [867, 206] on span "Save and Push to Zendesk" at bounding box center [893, 200] width 94 height 14
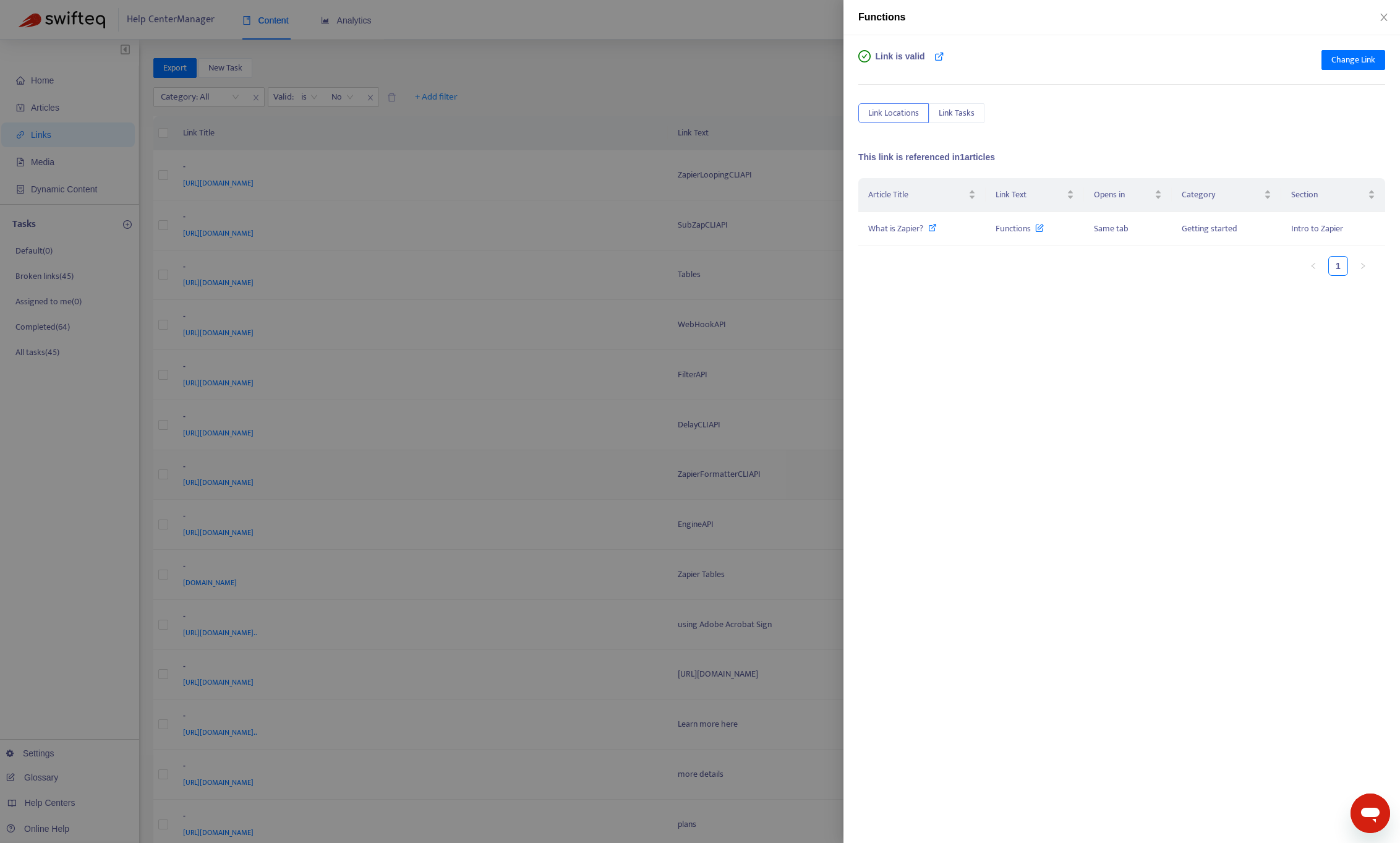
click at [384, 453] on div at bounding box center [700, 421] width 1400 height 843
